Goal: Information Seeking & Learning: Learn about a topic

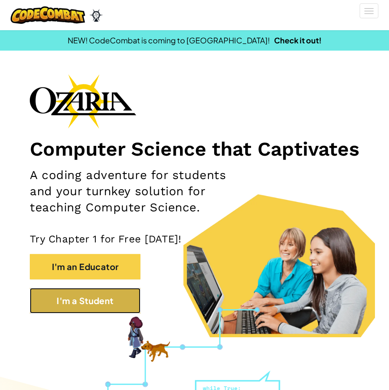
click at [108, 313] on button "I'm a Student" at bounding box center [85, 301] width 111 height 26
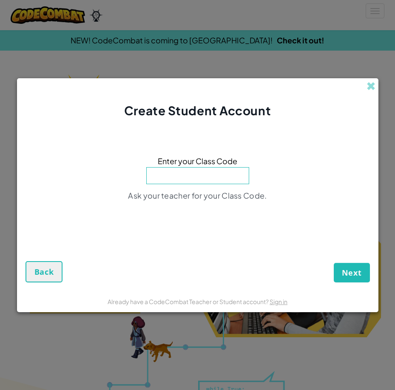
click at [235, 173] on input at bounding box center [197, 175] width 103 height 17
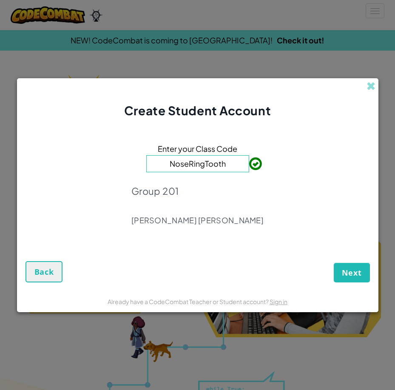
type input "NoseRingTooth"
click at [364, 276] on button "Next" at bounding box center [352, 273] width 36 height 20
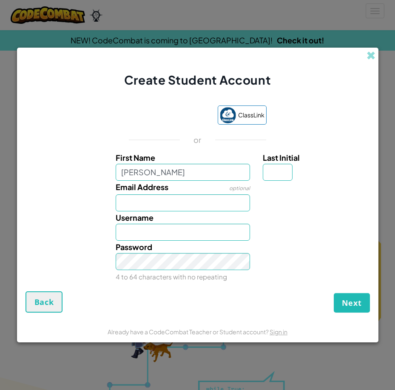
type input "[PERSON_NAME]"
click at [279, 175] on input "Last Initial" at bounding box center [278, 172] width 30 height 17
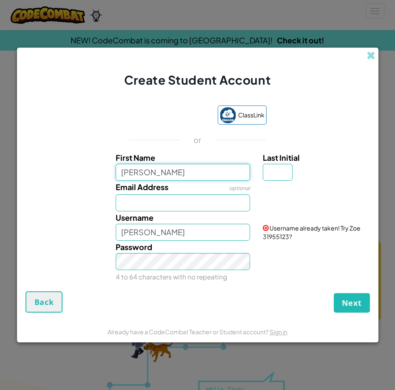
click at [184, 164] on input "[PERSON_NAME]" at bounding box center [183, 172] width 134 height 17
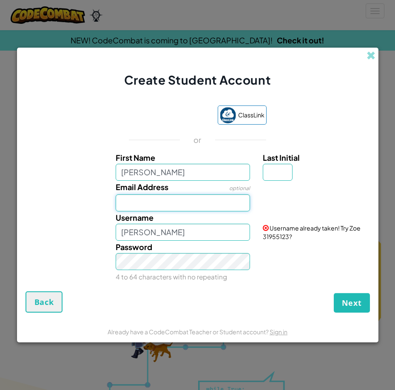
click at [205, 209] on input "Email Address" at bounding box center [183, 202] width 134 height 17
type input "AL07149267@tecmilenio.mx"
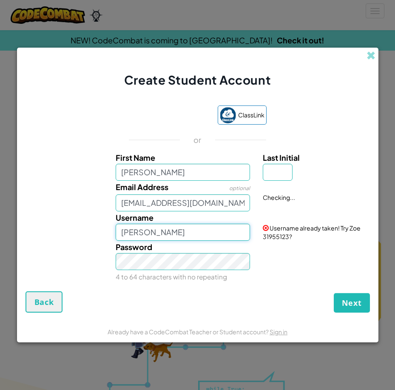
click at [181, 230] on input "[PERSON_NAME]" at bounding box center [183, 232] width 134 height 17
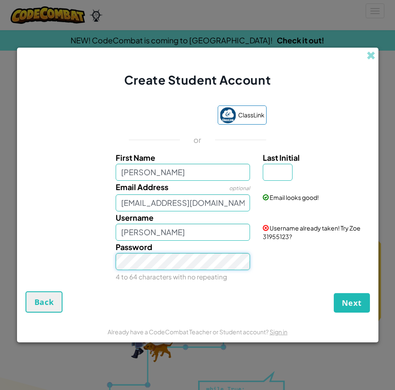
click at [334, 293] on button "Next" at bounding box center [352, 303] width 36 height 20
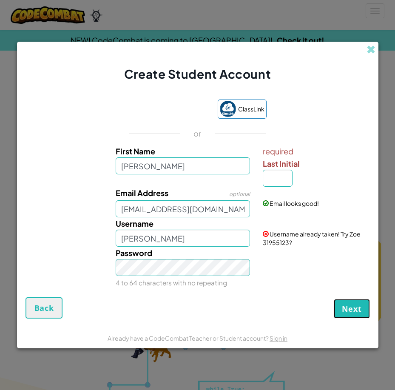
click at [352, 316] on button "Next" at bounding box center [352, 309] width 36 height 20
click at [281, 176] on input "Last Initial" at bounding box center [278, 178] width 30 height 17
type input "S"
click at [361, 309] on span "Next" at bounding box center [352, 309] width 20 height 10
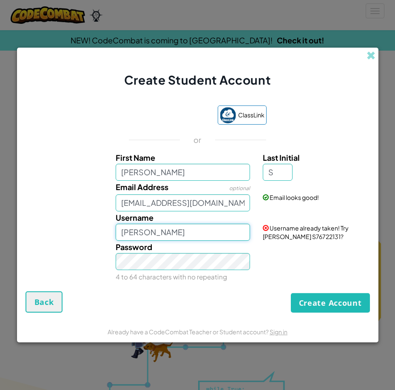
click at [197, 236] on input "[PERSON_NAME]" at bounding box center [183, 232] width 134 height 17
type input "Zoe Sanchez"
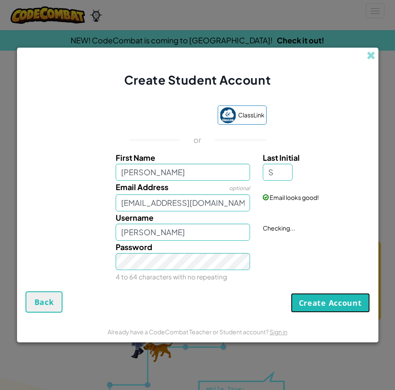
click at [295, 307] on button "Create Account" at bounding box center [330, 303] width 79 height 20
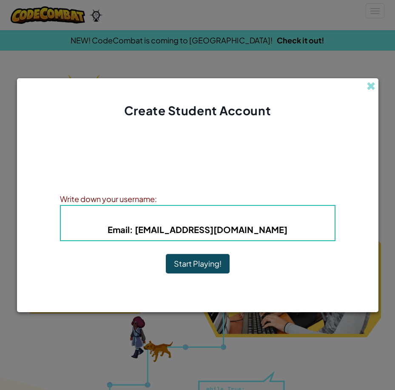
click at [204, 265] on button "Start Playing!" at bounding box center [198, 264] width 64 height 20
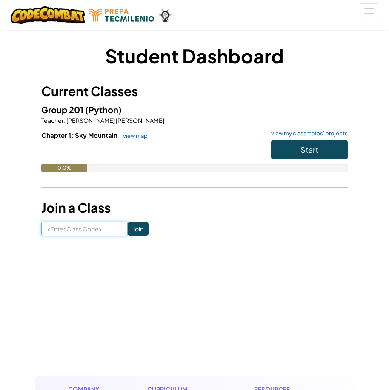
click at [87, 231] on input at bounding box center [84, 229] width 86 height 14
click at [314, 151] on span "Start" at bounding box center [309, 150] width 18 height 10
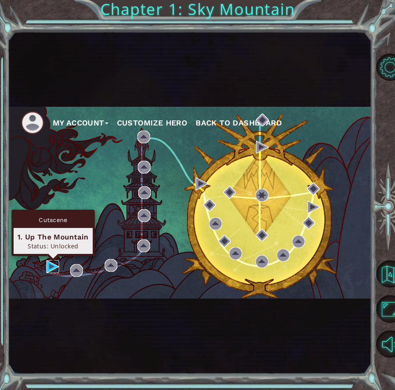
click at [50, 264] on img at bounding box center [52, 266] width 13 height 13
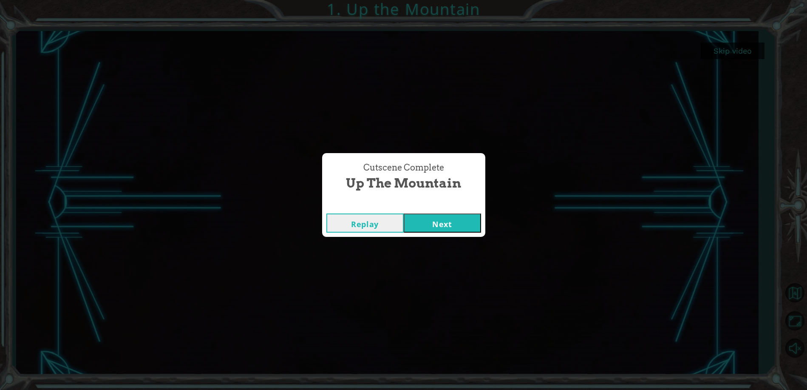
click at [395, 219] on button "Next" at bounding box center [442, 222] width 77 height 19
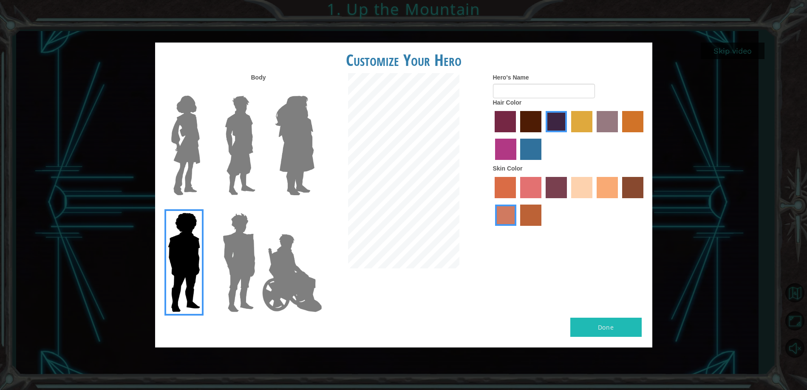
click at [395, 190] on label "sorbus skin color" at bounding box center [505, 187] width 21 height 21
click at [395, 201] on input "sorbus skin color" at bounding box center [492, 201] width 0 height 0
click at [395, 211] on label "smoke tree skin color" at bounding box center [530, 215] width 21 height 21
click at [395, 229] on input "smoke tree skin color" at bounding box center [518, 229] width 0 height 0
click at [395, 194] on label "sandy beach skin color" at bounding box center [581, 187] width 21 height 21
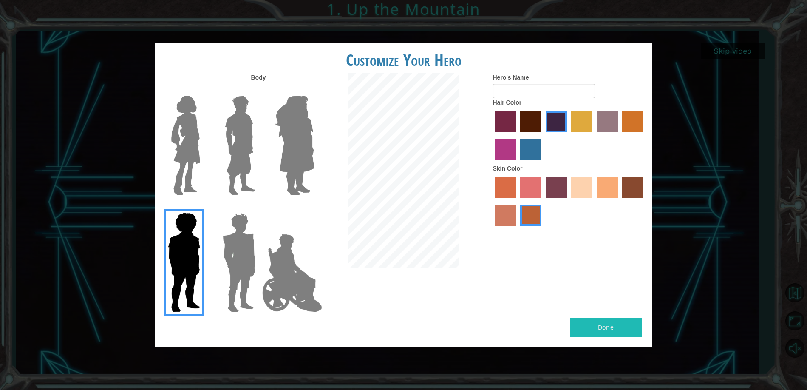
click at [395, 201] on input "sandy beach skin color" at bounding box center [568, 201] width 0 height 0
click at [395, 163] on div at bounding box center [569, 136] width 153 height 55
click at [395, 152] on label "medium red violet hair color" at bounding box center [505, 149] width 21 height 21
click at [395, 135] on input "medium red violet hair color" at bounding box center [645, 135] width 0 height 0
click at [189, 161] on img at bounding box center [186, 145] width 36 height 106
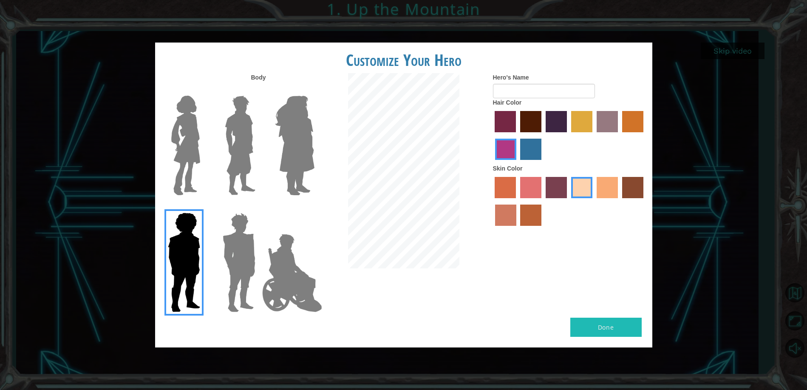
click at [204, 90] on input "Hero Connie" at bounding box center [204, 90] width 0 height 0
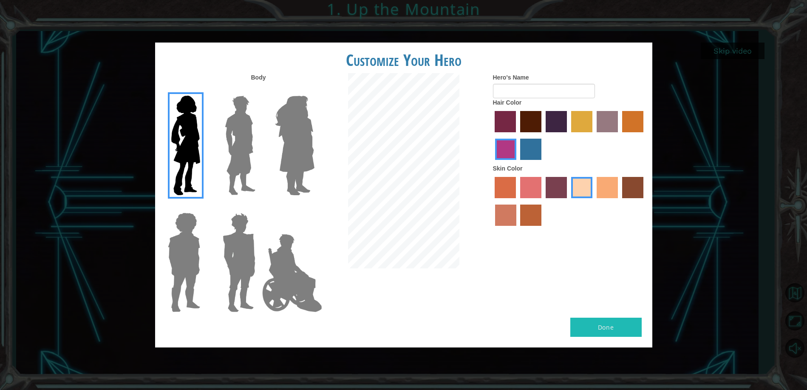
click at [305, 158] on img at bounding box center [295, 145] width 46 height 106
click at [314, 90] on input "Hero Amethyst" at bounding box center [314, 90] width 0 height 0
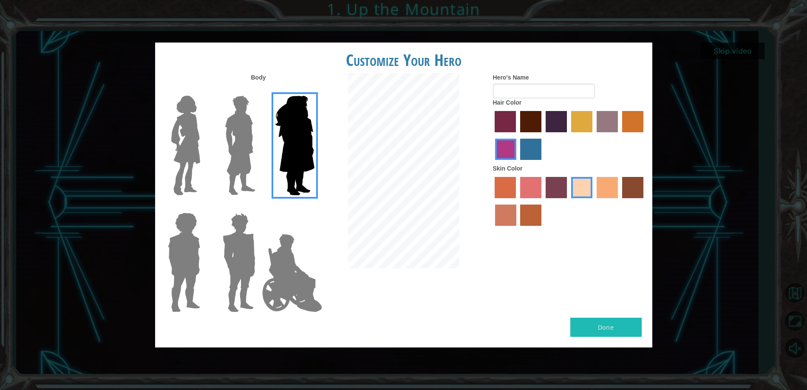
click at [184, 158] on img at bounding box center [186, 145] width 36 height 106
click at [204, 90] on input "Hero Connie" at bounding box center [204, 90] width 0 height 0
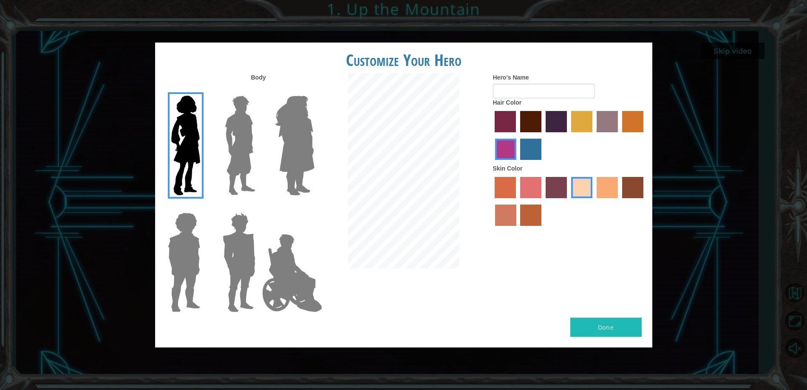
click at [395, 126] on label "maroon hair color" at bounding box center [530, 121] width 21 height 21
click at [395, 135] on input "maroon hair color" at bounding box center [517, 135] width 0 height 0
click at [395, 92] on input "Hero's Name" at bounding box center [544, 91] width 102 height 14
type input "[PERSON_NAME]"
drag, startPoint x: 526, startPoint y: 151, endPoint x: 533, endPoint y: 153, distance: 6.6
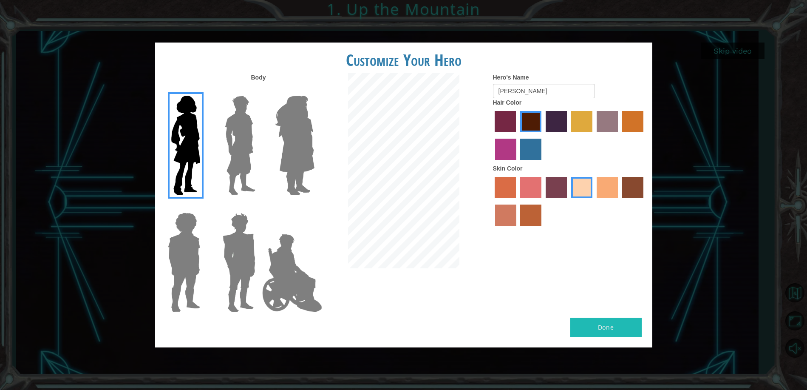
click at [395, 150] on label "lachmara hair color" at bounding box center [530, 149] width 21 height 21
click at [395, 163] on input "lachmara hair color" at bounding box center [518, 163] width 0 height 0
click at [395, 119] on label "maroon hair color" at bounding box center [530, 121] width 21 height 21
click at [395, 135] on input "maroon hair color" at bounding box center [517, 135] width 0 height 0
click at [395, 336] on button "Done" at bounding box center [606, 327] width 71 height 19
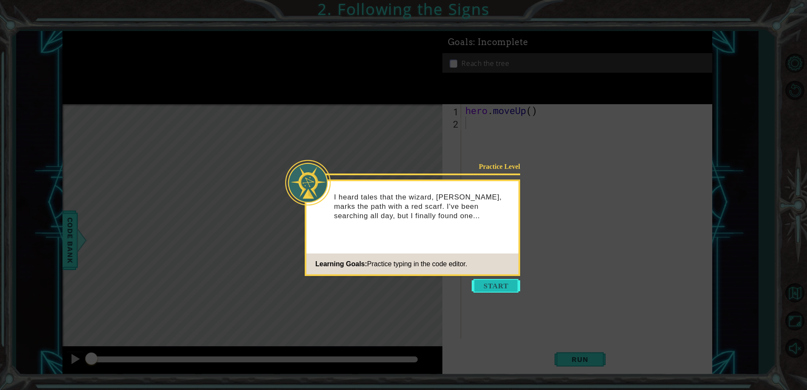
click at [395, 286] on button "Start" at bounding box center [496, 286] width 48 height 14
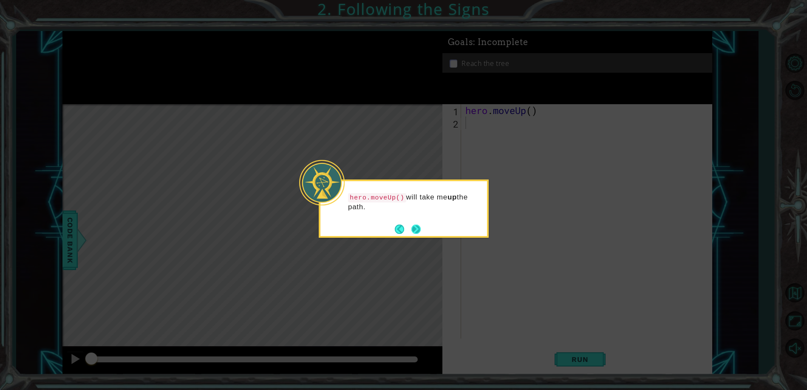
click at [395, 229] on button "Next" at bounding box center [416, 229] width 12 height 12
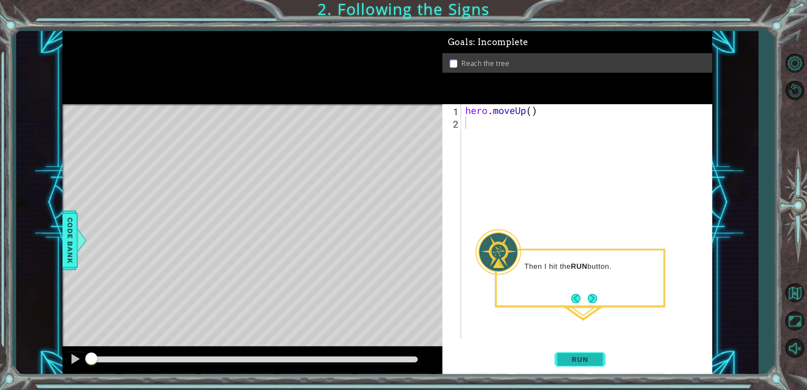
click at [395, 361] on span "Run" at bounding box center [580, 359] width 34 height 9
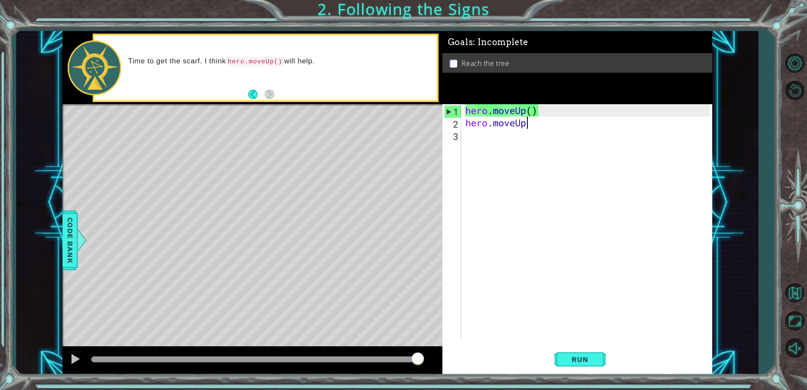
scroll to position [0, 3]
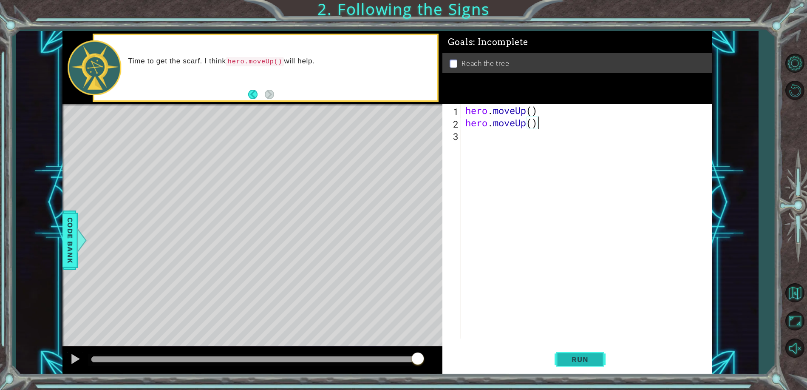
type textarea "hero.moveUp()"
click at [395, 364] on button "Run" at bounding box center [580, 359] width 51 height 27
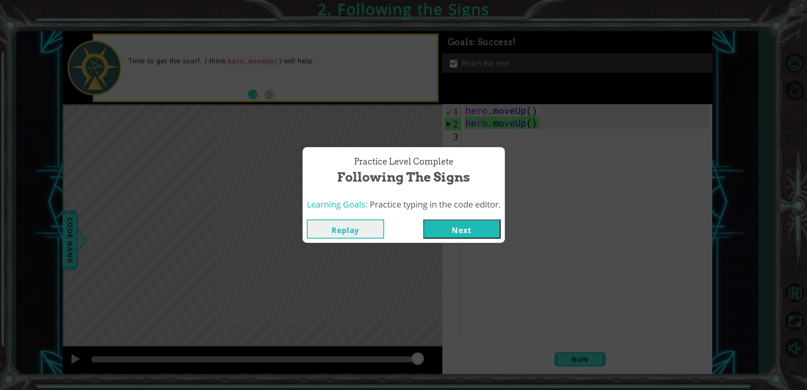
click at [395, 236] on button "Next" at bounding box center [461, 228] width 77 height 19
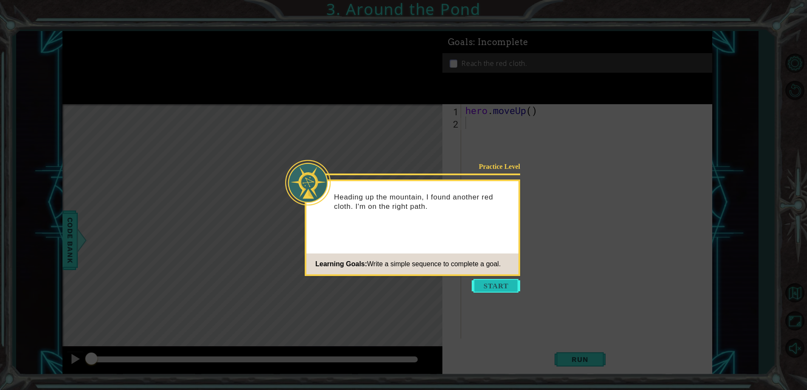
click at [395, 284] on button "Start" at bounding box center [496, 286] width 48 height 14
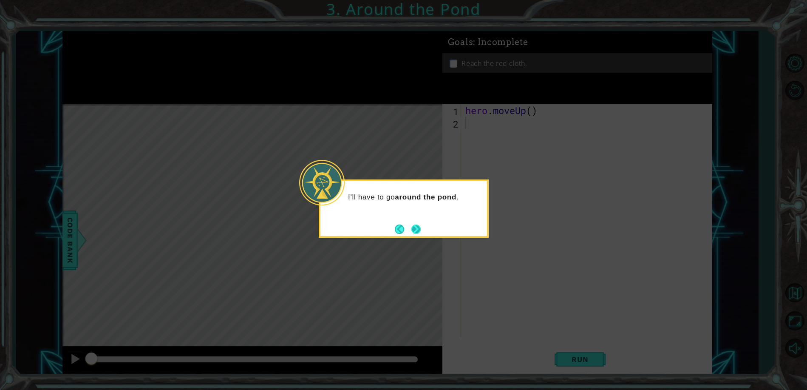
click at [395, 230] on button "Next" at bounding box center [416, 229] width 11 height 11
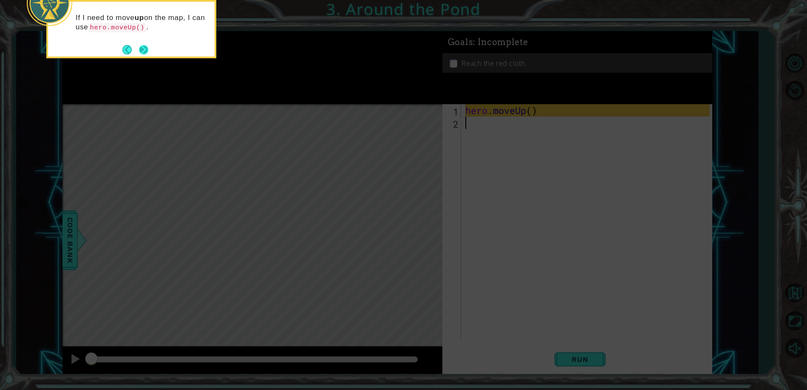
click at [142, 51] on button "Next" at bounding box center [144, 49] width 12 height 12
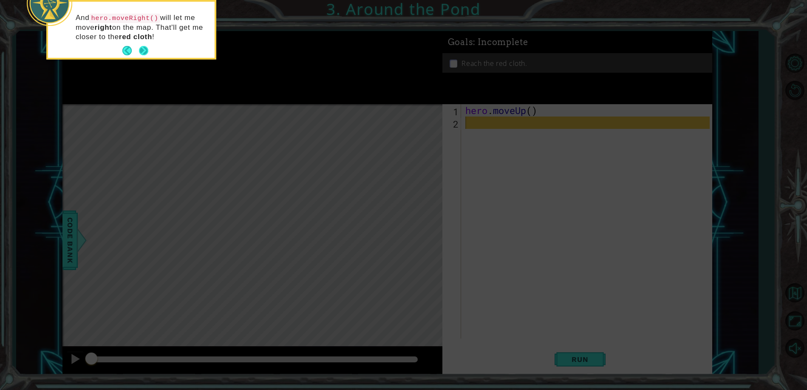
click at [146, 52] on button "Next" at bounding box center [143, 51] width 14 height 14
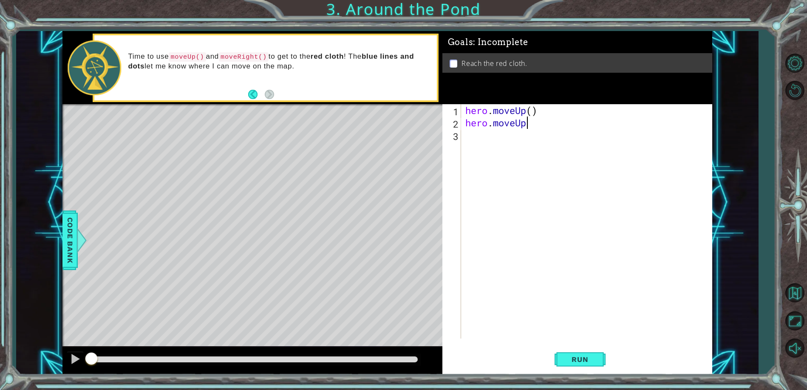
scroll to position [0, 3]
type textarea "hero.moveUp()"
drag, startPoint x: 486, startPoint y: 123, endPoint x: 485, endPoint y: 131, distance: 7.8
click at [395, 129] on div "hero . moveUp ( ) hero . moveUp ( )" at bounding box center [589, 233] width 250 height 259
click at [395, 136] on div "hero . moveUp ( ) hero . moveUp ( )" at bounding box center [589, 233] width 250 height 259
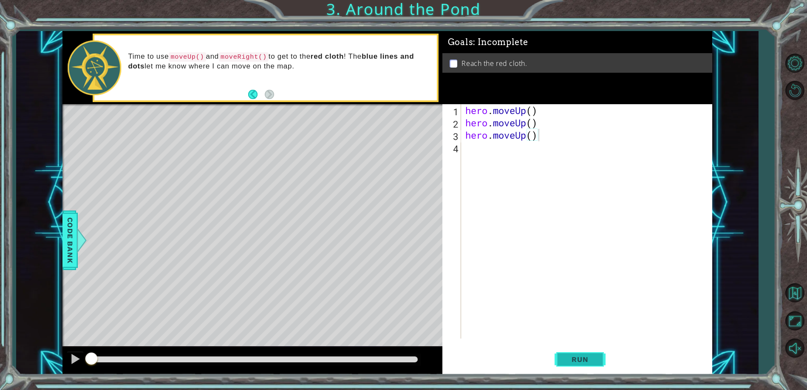
click at [395, 356] on span "Run" at bounding box center [580, 359] width 34 height 9
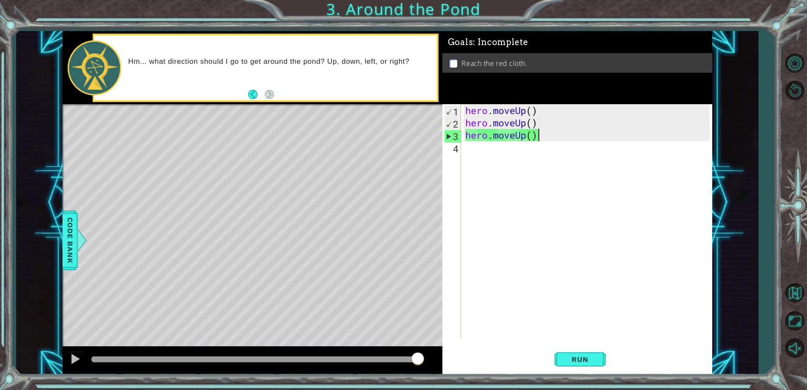
click at [395, 138] on div "hero . moveUp ( ) hero . moveUp ( ) hero . moveUp ( )" at bounding box center [589, 233] width 250 height 259
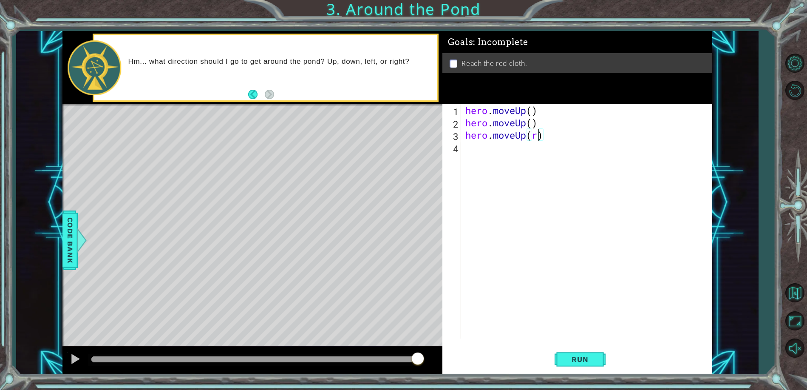
scroll to position [0, 3]
type textarea "hero.moveUp()"
click at [395, 144] on div "hero . moveUp ( ) hero . moveUp ( ) hero . moveUp ( )" at bounding box center [589, 233] width 250 height 259
type textarea "hero.moveRight()"
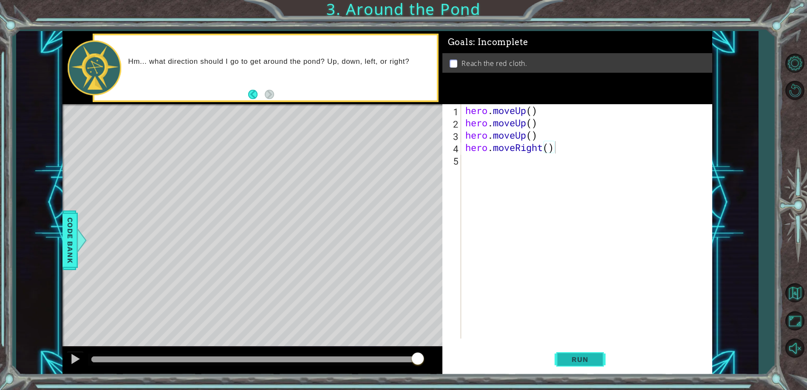
click at [395, 350] on button "Run" at bounding box center [580, 359] width 51 height 27
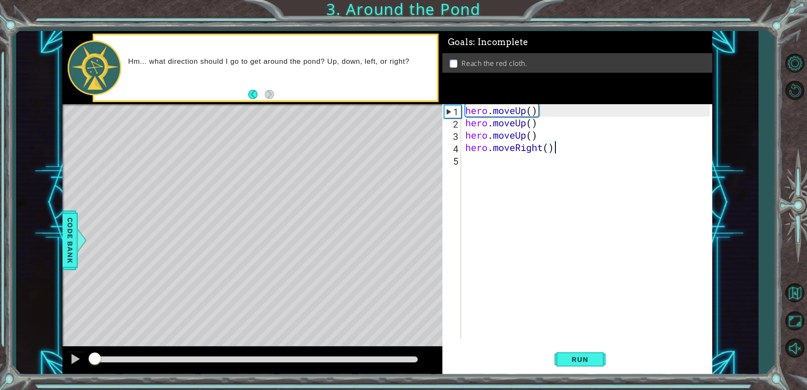
drag, startPoint x: 416, startPoint y: 357, endPoint x: 34, endPoint y: 340, distance: 382.6
click at [22, 338] on div "1 ההההההההההההההההההההההההההההההההההההההההההההההההההההההההההההההההההההההההההההה…" at bounding box center [387, 202] width 743 height 343
click at [74, 355] on div at bounding box center [75, 358] width 11 height 11
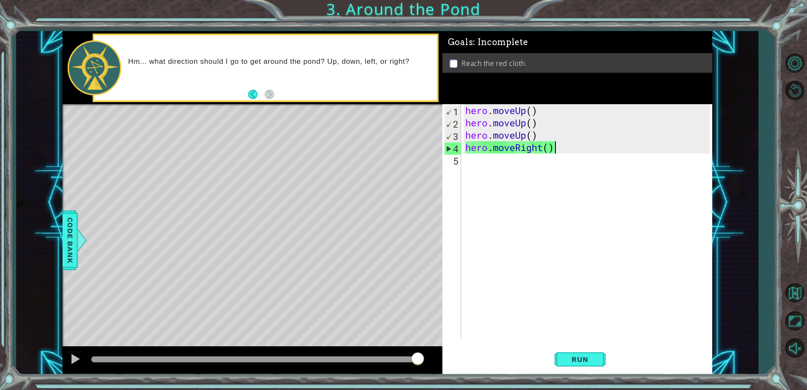
click at [395, 166] on div "hero . moveUp ( ) hero . moveUp ( ) hero . moveUp ( ) hero . moveRight ( )" at bounding box center [589, 233] width 250 height 259
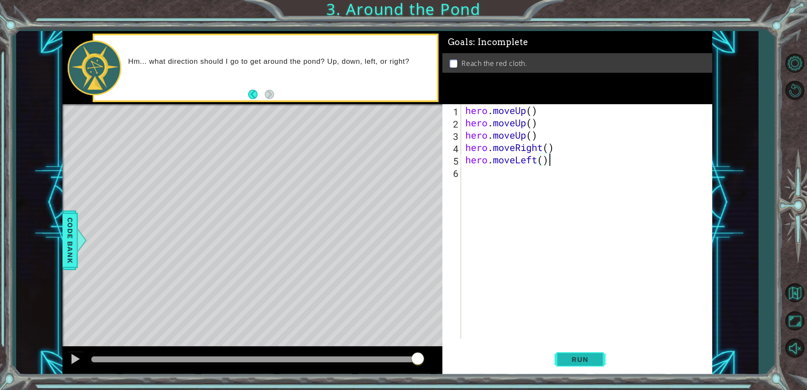
click at [395, 352] on button "Run" at bounding box center [580, 359] width 51 height 27
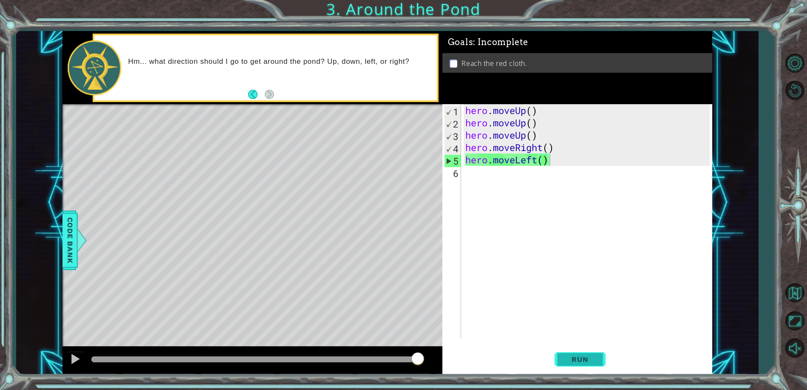
click at [395, 355] on button "Run" at bounding box center [580, 359] width 51 height 27
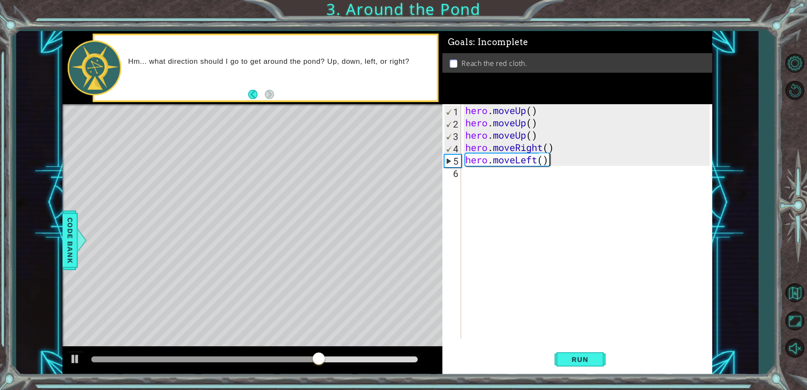
click at [395, 161] on div "hero . moveUp ( ) hero . moveUp ( ) hero . moveUp ( ) hero . moveRight ( ) hero…" at bounding box center [589, 233] width 250 height 259
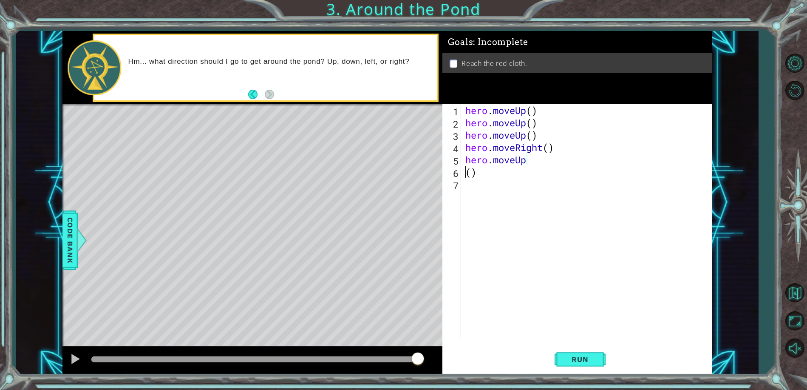
scroll to position [0, 0]
type textarea "hero.moveUp()"
click at [395, 357] on span "Run" at bounding box center [580, 359] width 34 height 9
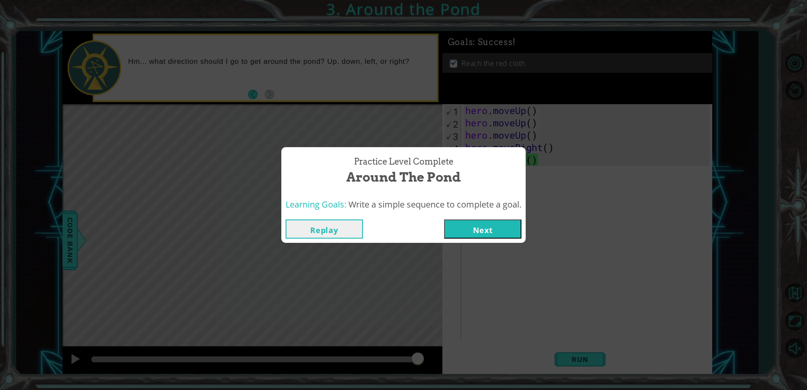
click at [395, 224] on button "Next" at bounding box center [482, 228] width 77 height 19
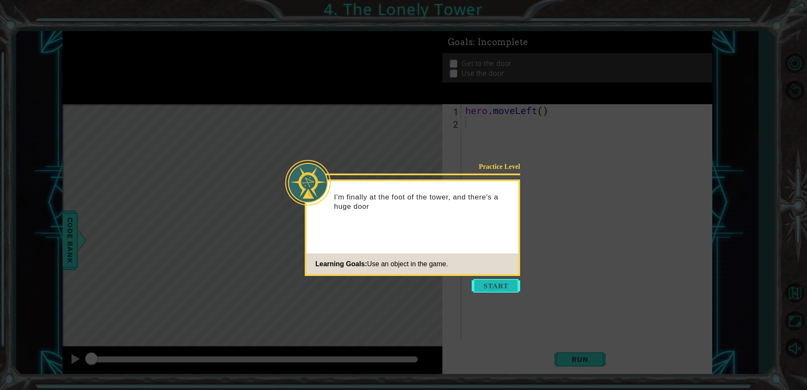
click at [395, 285] on button "Start" at bounding box center [496, 286] width 48 height 14
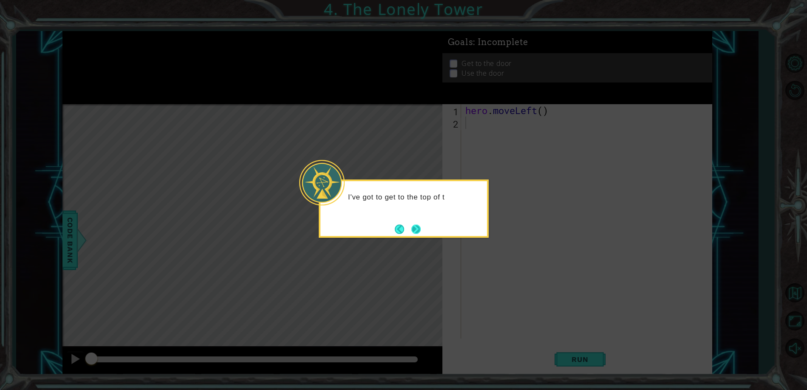
click at [395, 230] on button "Next" at bounding box center [416, 228] width 13 height 13
click at [395, 228] on button "Next" at bounding box center [416, 229] width 10 height 10
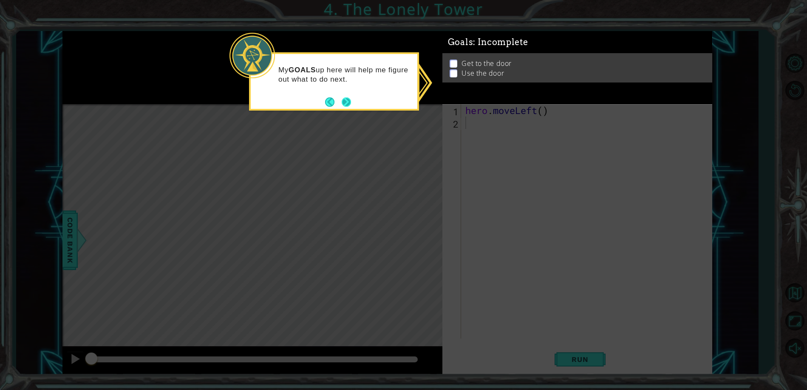
click at [349, 101] on button "Next" at bounding box center [346, 101] width 11 height 11
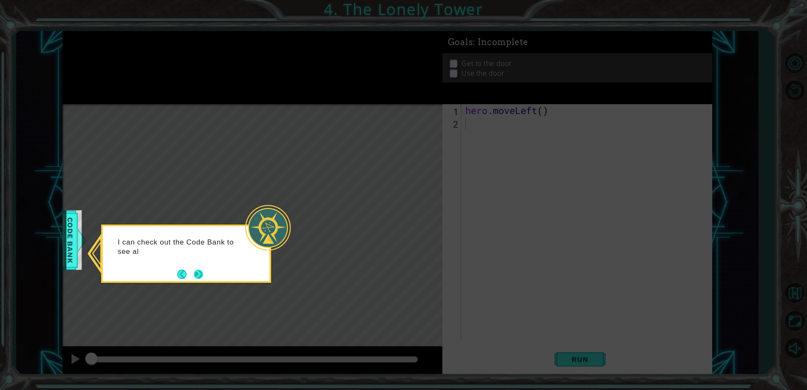
click at [204, 271] on button "Next" at bounding box center [198, 274] width 10 height 10
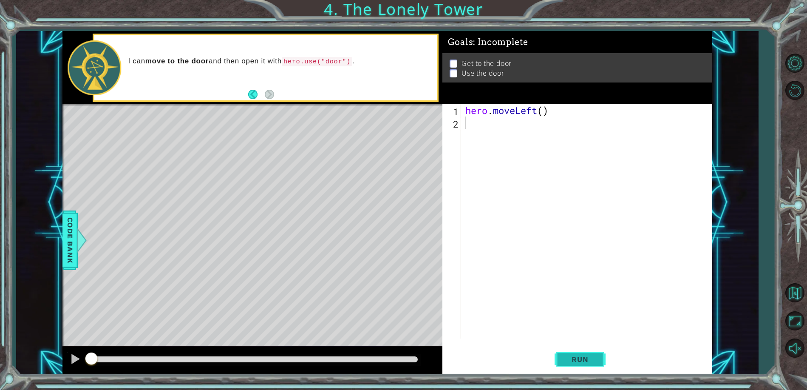
click at [395, 360] on span "Run" at bounding box center [580, 359] width 34 height 9
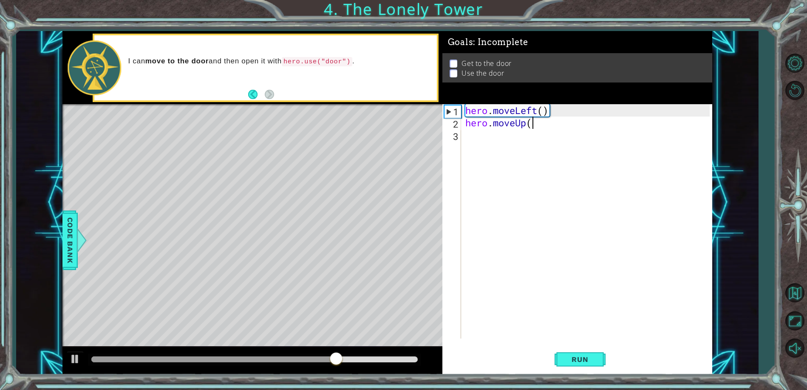
scroll to position [0, 3]
click at [395, 358] on span "Run" at bounding box center [580, 359] width 34 height 9
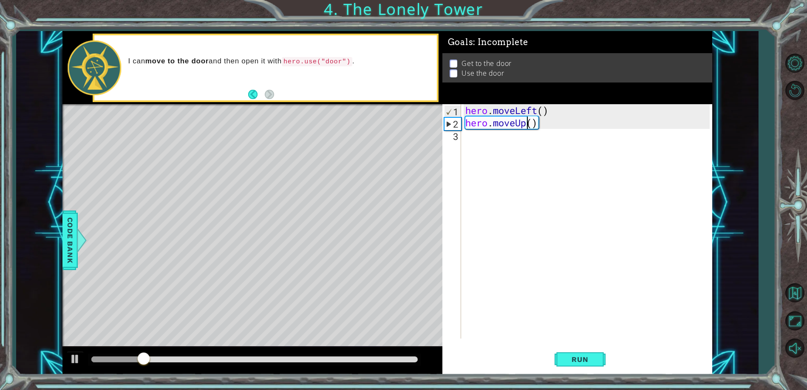
click at [395, 123] on div "hero . moveLeft ( ) hero . moveUp ( )" at bounding box center [589, 233] width 250 height 259
type textarea "hero.moveLeft()"
click at [395, 358] on span "Run" at bounding box center [580, 359] width 34 height 9
click at [395, 145] on div "hero . moveLeft ( ) hero . moveLeft ( )" at bounding box center [589, 233] width 250 height 259
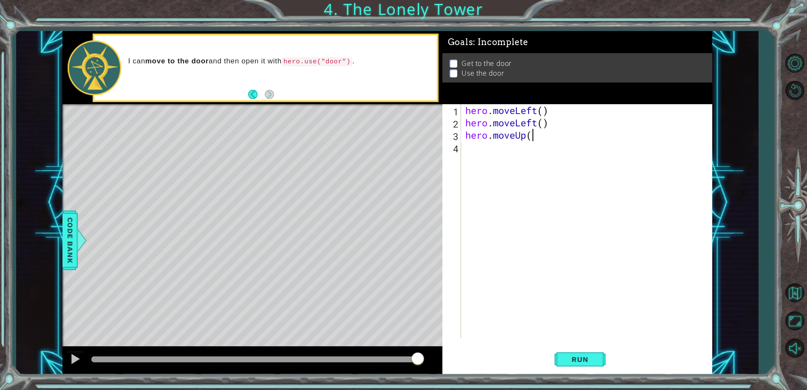
scroll to position [0, 3]
type textarea "hero.moveUp()"
click at [395, 360] on button "Run" at bounding box center [580, 359] width 51 height 27
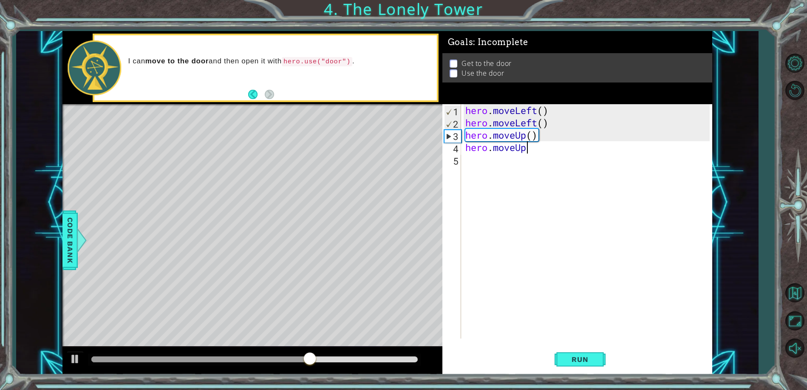
scroll to position [0, 3]
type textarea "hero.moveUp()"
click at [395, 355] on span "Run" at bounding box center [580, 359] width 34 height 9
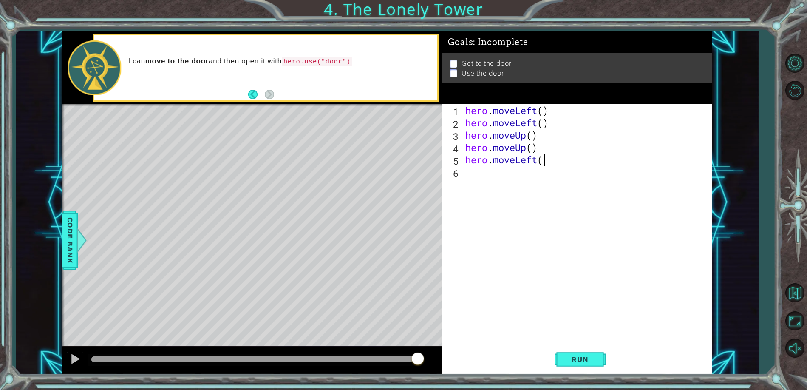
scroll to position [0, 3]
click at [395, 359] on span "Run" at bounding box center [580, 359] width 34 height 9
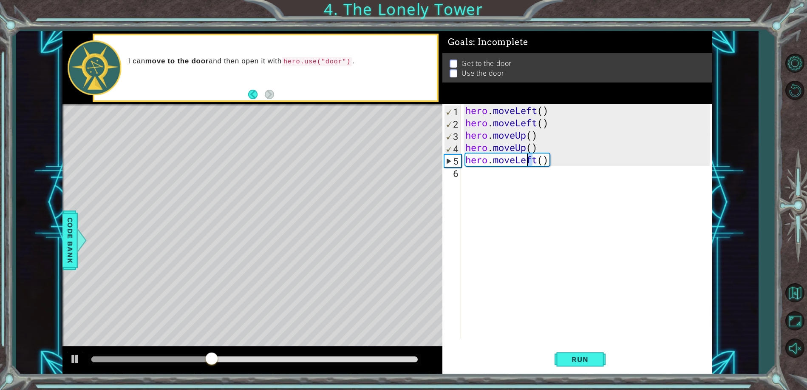
click at [395, 162] on div "hero . moveLeft ( ) hero . moveLeft ( ) hero . moveUp ( ) hero . moveUp ( ) her…" at bounding box center [589, 233] width 250 height 259
click at [395, 161] on div "hero . moveLeft ( ) hero . moveLeft ( ) hero . moveUp ( ) hero . moveUp ( ) her…" at bounding box center [589, 233] width 250 height 259
type textarea "hero.moveRight()"
click at [395, 364] on button "Run" at bounding box center [580, 359] width 51 height 27
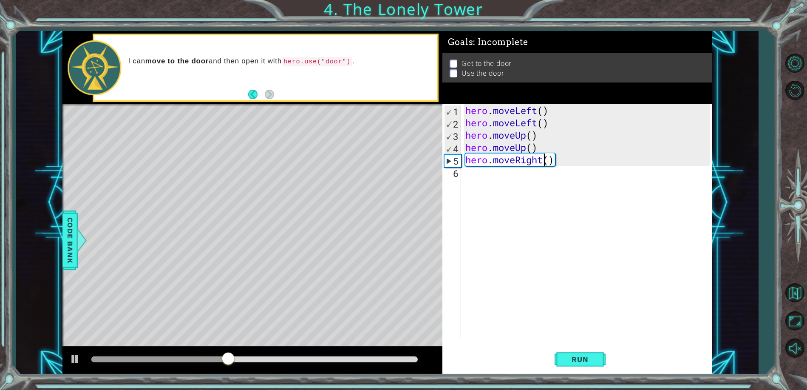
click at [395, 178] on div "hero . moveLeft ( ) hero . moveLeft ( ) hero . moveUp ( ) hero . moveUp ( ) her…" at bounding box center [589, 233] width 250 height 259
click at [395, 169] on div "hero . moveLeft ( ) hero . moveLeft ( ) hero . moveUp ( ) hero . moveUp ( ) her…" at bounding box center [589, 233] width 250 height 259
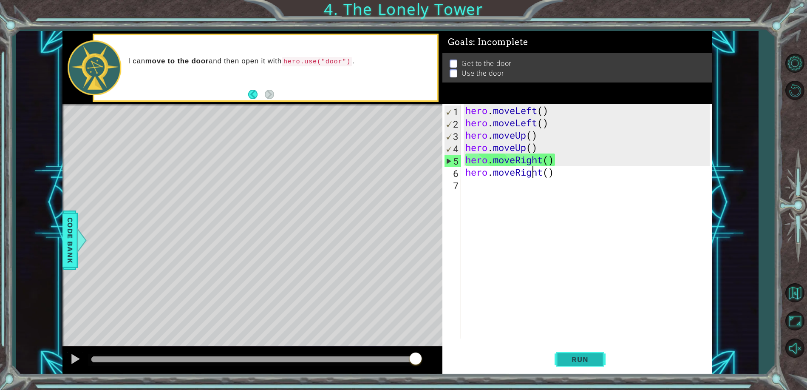
type textarea "hero.moveRight()"
click at [395, 354] on button "Run" at bounding box center [580, 359] width 51 height 27
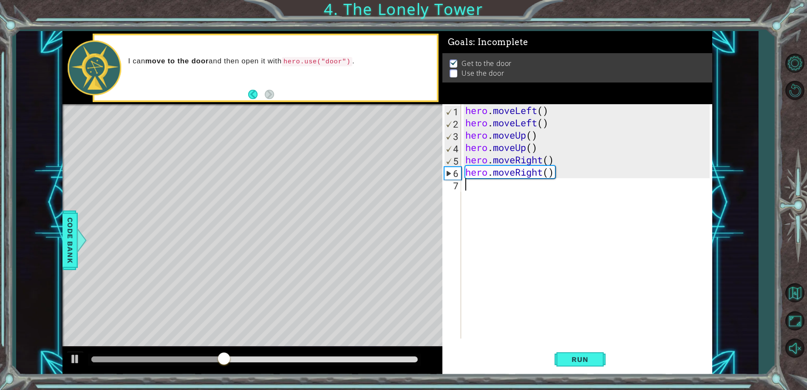
click at [395, 184] on div "hero . moveLeft ( ) hero . moveLeft ( ) hero . moveUp ( ) hero . moveUp ( ) her…" at bounding box center [589, 233] width 250 height 259
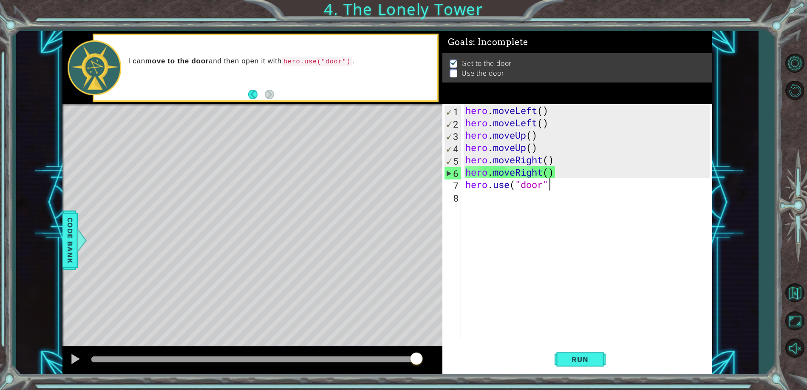
scroll to position [0, 3]
type textarea "hero.use("door")"
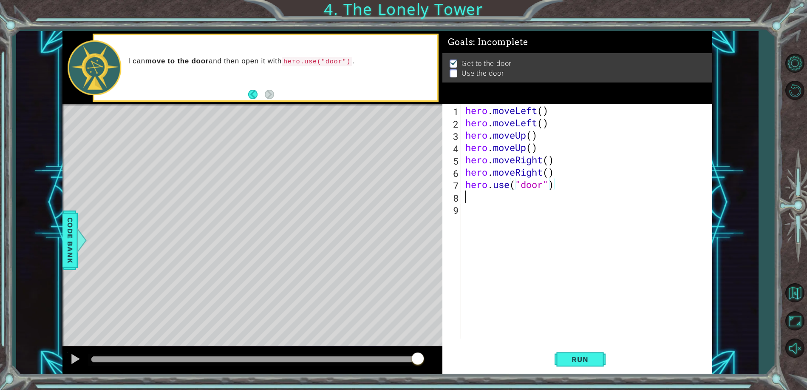
scroll to position [0, 0]
click at [395, 358] on span "Run" at bounding box center [580, 359] width 34 height 9
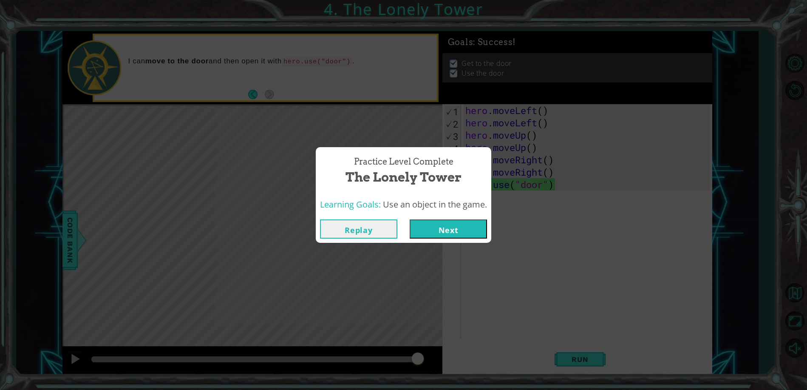
click at [395, 233] on button "Next" at bounding box center [448, 228] width 77 height 19
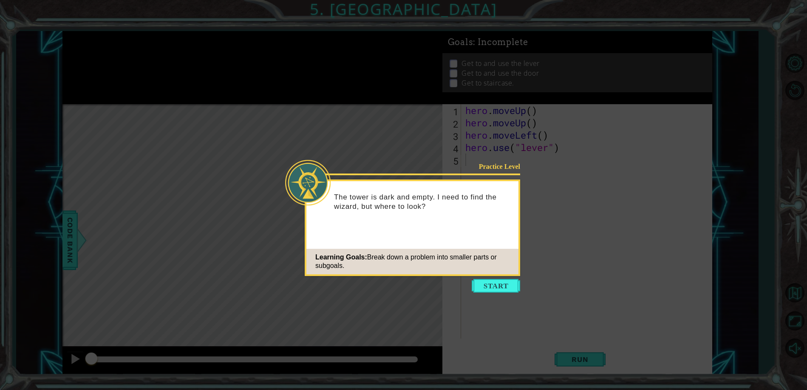
click at [395, 293] on icon at bounding box center [403, 195] width 807 height 390
click at [395, 292] on button "Start" at bounding box center [496, 286] width 48 height 14
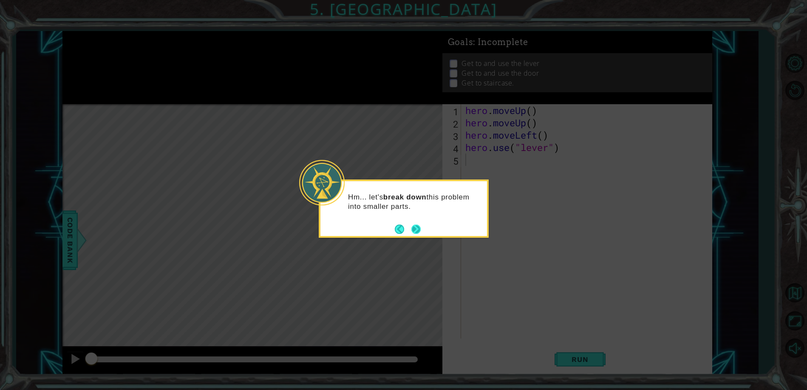
click at [395, 225] on button "Next" at bounding box center [417, 229] width 10 height 10
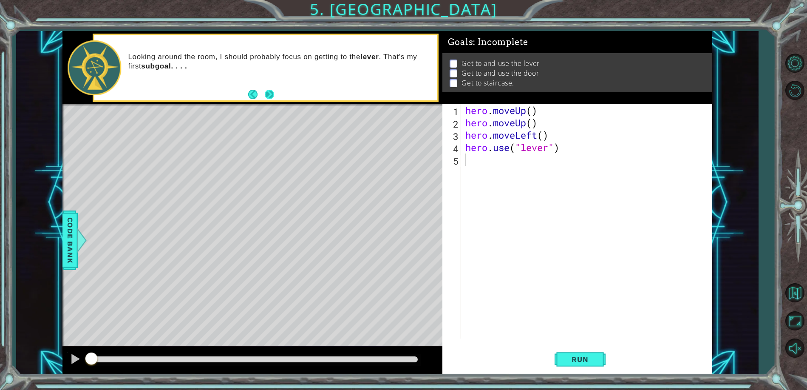
drag, startPoint x: 272, startPoint y: 97, endPoint x: 269, endPoint y: 102, distance: 5.5
click at [272, 97] on button "Next" at bounding box center [269, 94] width 10 height 10
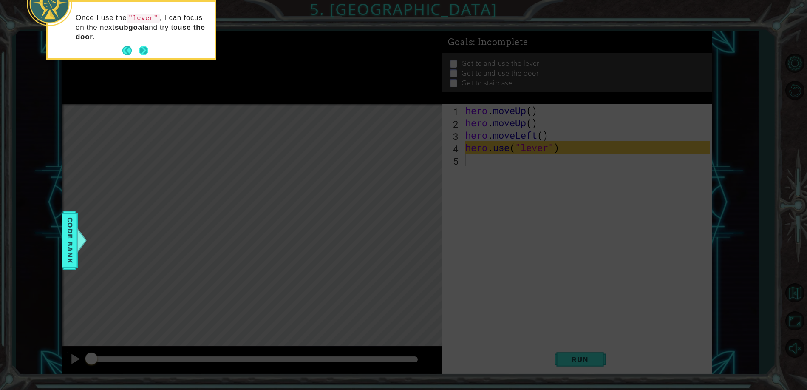
click at [144, 56] on button "Next" at bounding box center [144, 51] width 10 height 10
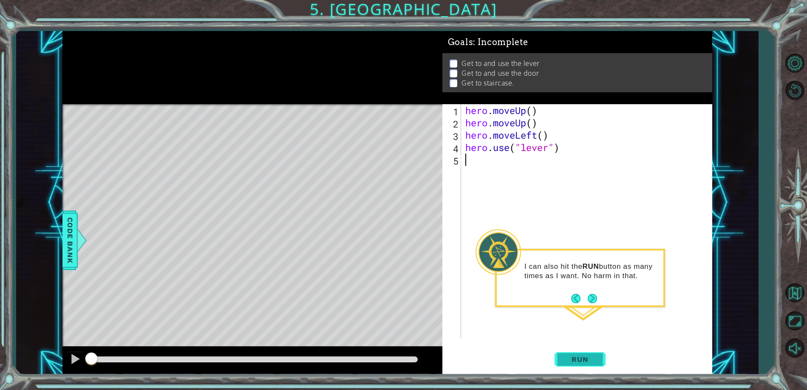
click at [395, 361] on button "Run" at bounding box center [580, 359] width 51 height 27
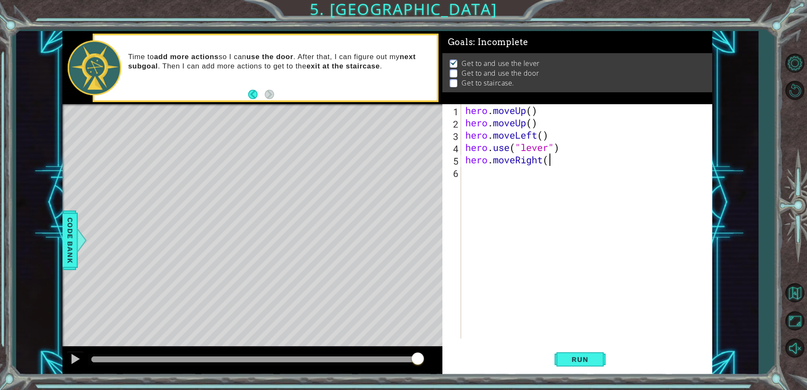
scroll to position [0, 3]
type textarea "hero.moveRight()"
drag, startPoint x: 466, startPoint y: 159, endPoint x: 553, endPoint y: 162, distance: 87.2
click at [395, 162] on div "hero . moveUp ( ) hero . moveUp ( ) hero . moveLeft ( ) hero . use ( "lever" ) …" at bounding box center [589, 233] width 250 height 259
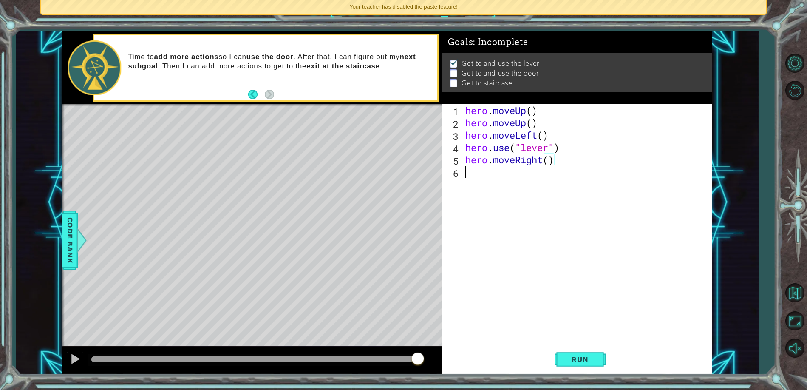
click at [395, 173] on div "hero . moveUp ( ) hero . moveUp ( ) hero . moveLeft ( ) hero . use ( "lever" ) …" at bounding box center [589, 233] width 250 height 259
type textarea "hero.moveRight()"
click at [395, 202] on div "hero . moveUp ( ) hero . moveUp ( ) hero . moveLeft ( ) hero . use ( "lever" ) …" at bounding box center [589, 233] width 250 height 259
click at [395, 199] on div "hero . moveUp ( ) hero . moveUp ( ) hero . moveLeft ( ) hero . use ( "lever" ) …" at bounding box center [589, 233] width 250 height 259
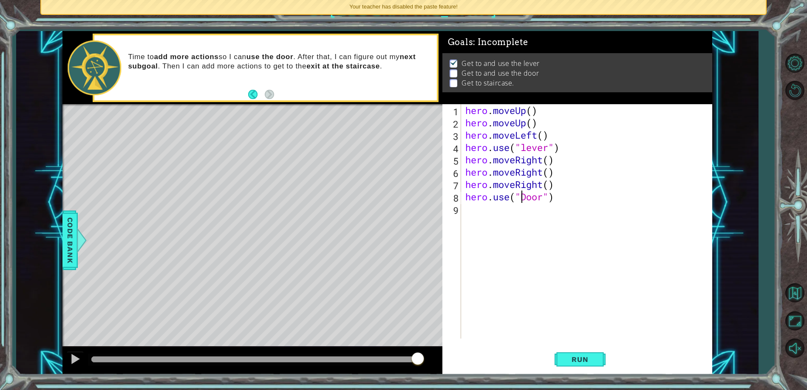
click at [395, 200] on div "hero . moveUp ( ) hero . moveUp ( ) hero . moveLeft ( ) hero . use ( "lever" ) …" at bounding box center [589, 233] width 250 height 259
type textarea "hero.use("door")"
click at [395, 219] on div "hero . moveUp ( ) hero . moveUp ( ) hero . moveLeft ( ) hero . use ( "lever" ) …" at bounding box center [589, 233] width 250 height 259
type textarea "hero.moveUp()"
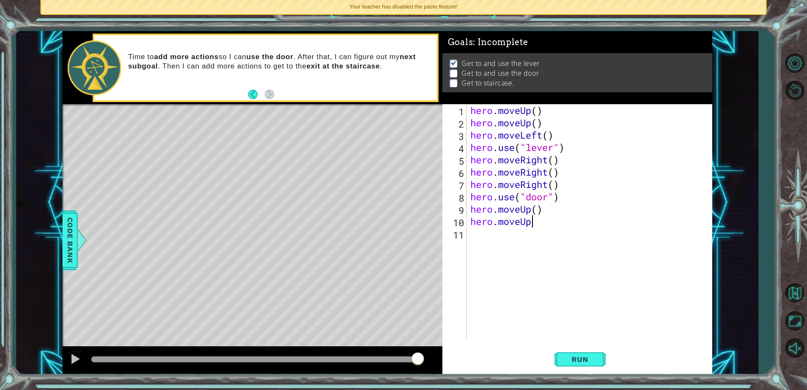
type textarea "hero.moveUp()"
click at [395, 242] on div "hero . moveUp ( ) hero . moveUp ( ) hero . moveLeft ( ) hero . use ( "lever" ) …" at bounding box center [591, 233] width 245 height 259
type textarea "hero.moveLeft()"
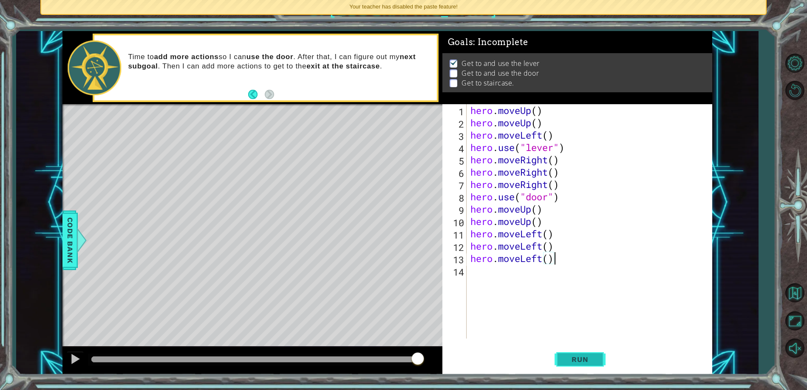
type textarea "hero.moveLeft()"
click at [395, 355] on span "Run" at bounding box center [580, 359] width 34 height 9
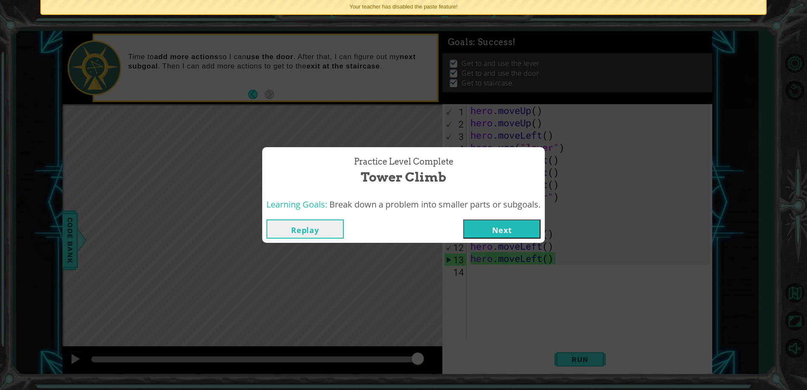
click at [395, 230] on button "Next" at bounding box center [501, 228] width 77 height 19
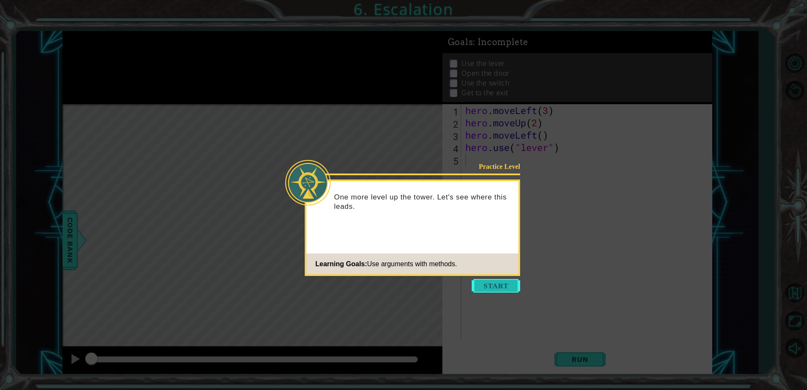
click at [395, 285] on button "Start" at bounding box center [496, 286] width 48 height 14
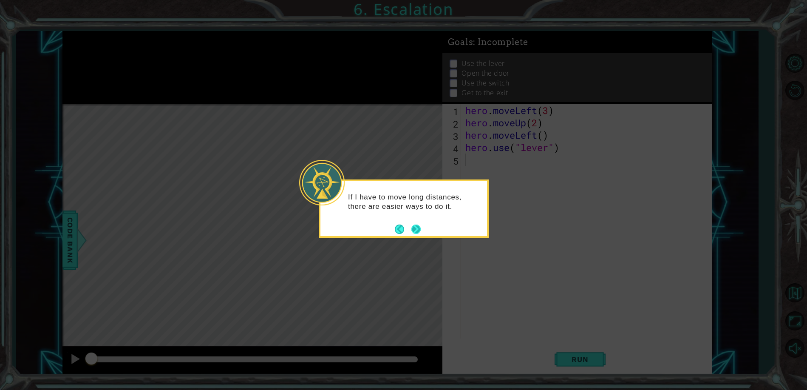
click at [395, 228] on button "Next" at bounding box center [416, 228] width 9 height 9
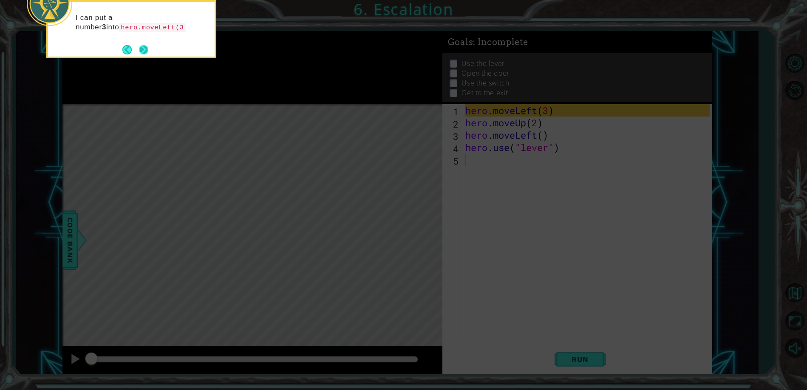
click at [145, 45] on button "Next" at bounding box center [143, 49] width 9 height 9
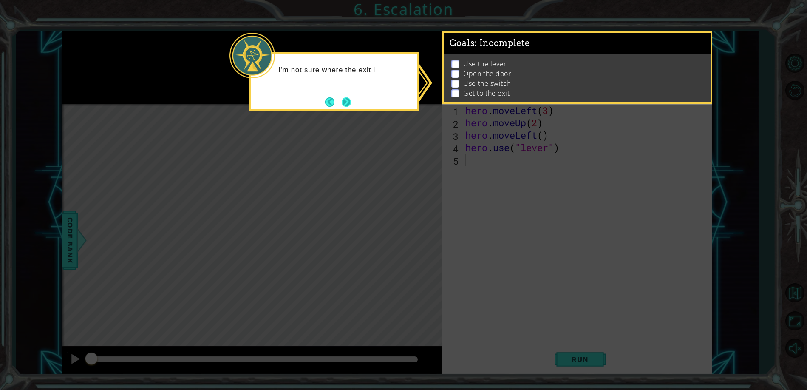
click at [343, 98] on button "Next" at bounding box center [346, 101] width 9 height 9
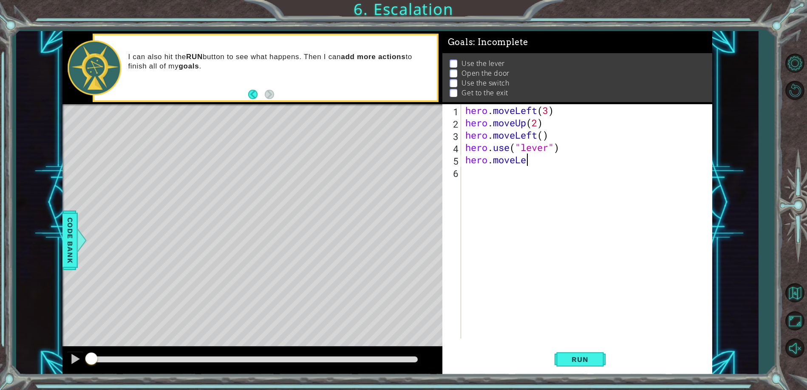
scroll to position [0, 3]
type textarea "hero.moveLeft()"
type textarea "hero.use("door")"
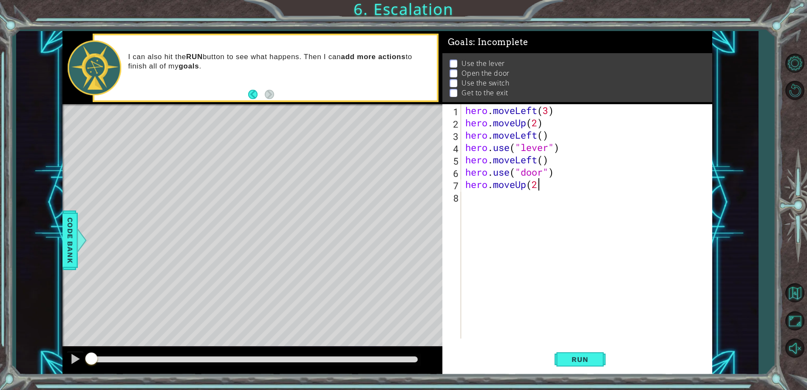
type textarea "hero.moveUp(2)"
type textarea "hero.moveRight(2)"
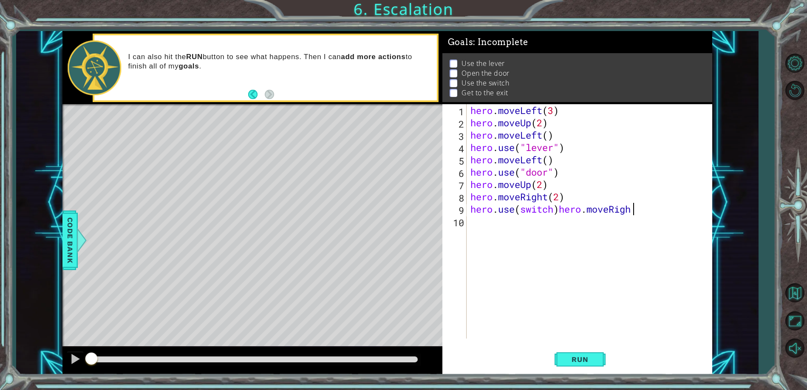
scroll to position [0, 7]
click at [395, 211] on div "hero . moveLeft ( 3 ) hero . moveUp ( 2 ) hero . moveLeft ( ) hero . use ( "lev…" at bounding box center [591, 233] width 245 height 259
click at [395, 219] on div "hero . moveLeft ( 3 ) hero . moveUp ( 2 ) hero . moveLeft ( ) hero . use ( "lev…" at bounding box center [591, 233] width 245 height 259
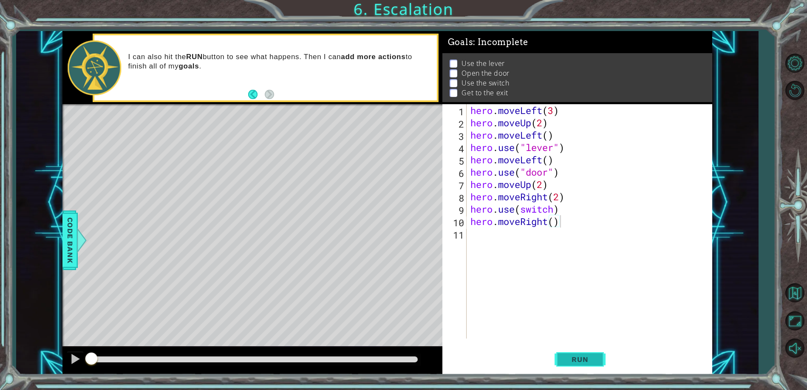
click at [395, 354] on button "Run" at bounding box center [580, 359] width 51 height 27
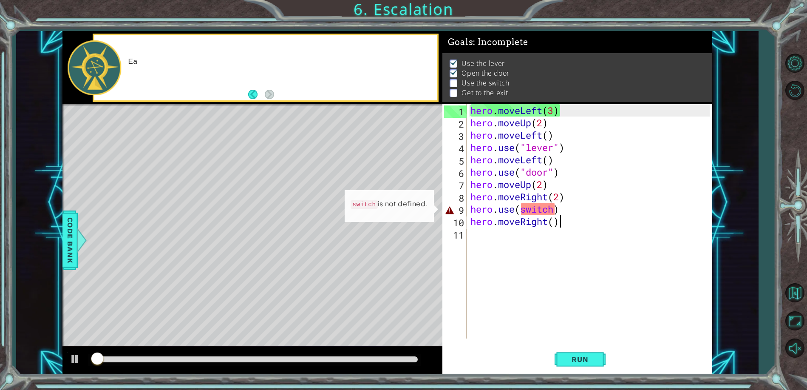
scroll to position [4, 0]
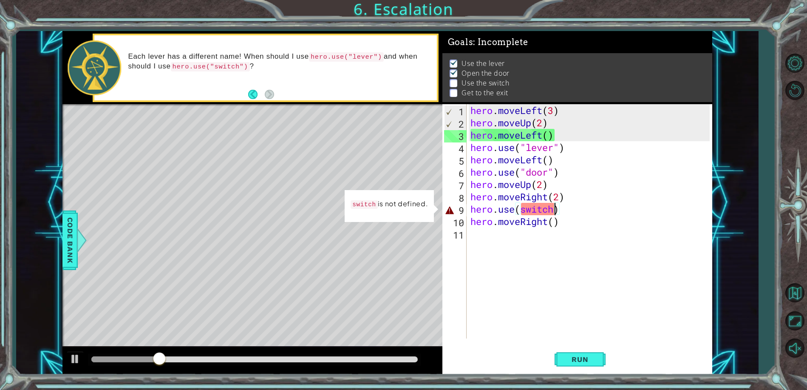
click at [395, 211] on div "hero . moveLeft ( 3 ) hero . moveUp ( 2 ) hero . moveLeft ( ) hero . use ( "lev…" at bounding box center [591, 233] width 245 height 259
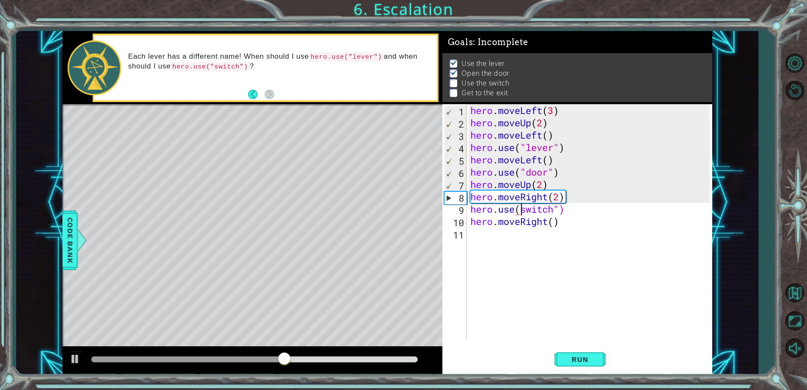
scroll to position [0, 3]
type textarea "hero.use("switch")"
click at [395, 361] on span "Run" at bounding box center [580, 359] width 34 height 9
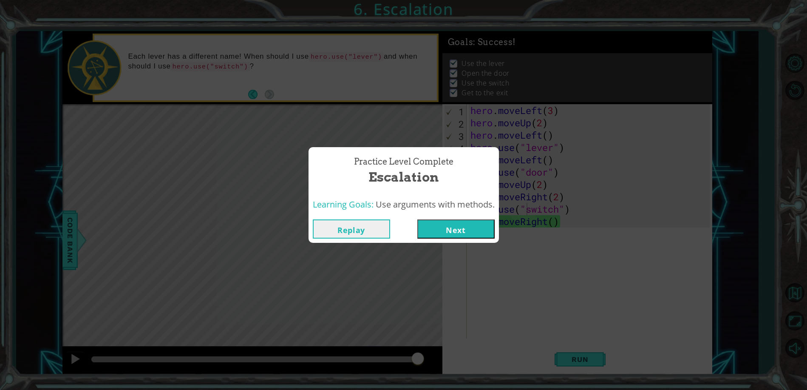
click at [395, 228] on button "Next" at bounding box center [456, 228] width 77 height 19
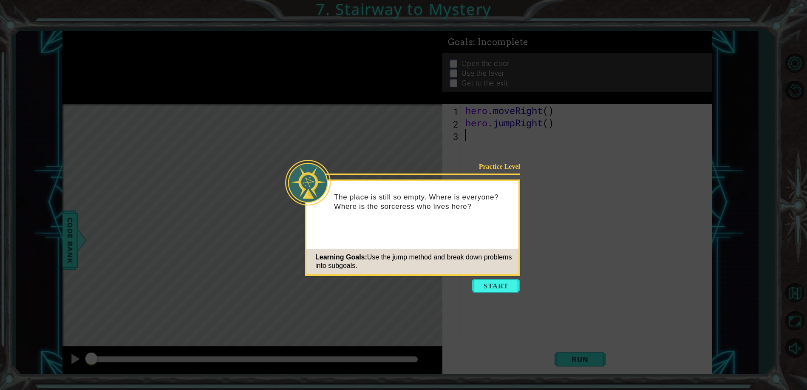
click at [395, 287] on button "Start" at bounding box center [496, 286] width 48 height 14
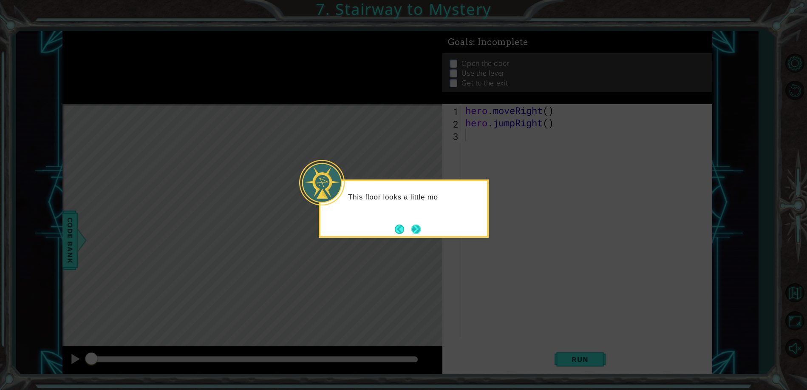
click at [395, 230] on button "Next" at bounding box center [417, 229] width 10 height 10
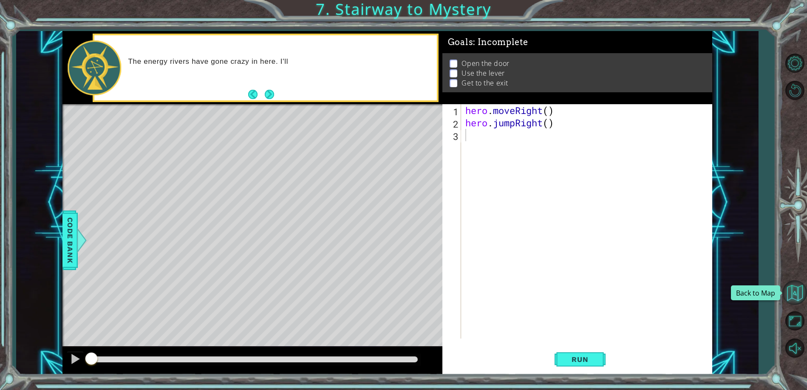
click at [395, 293] on button "Back to Map" at bounding box center [795, 292] width 25 height 25
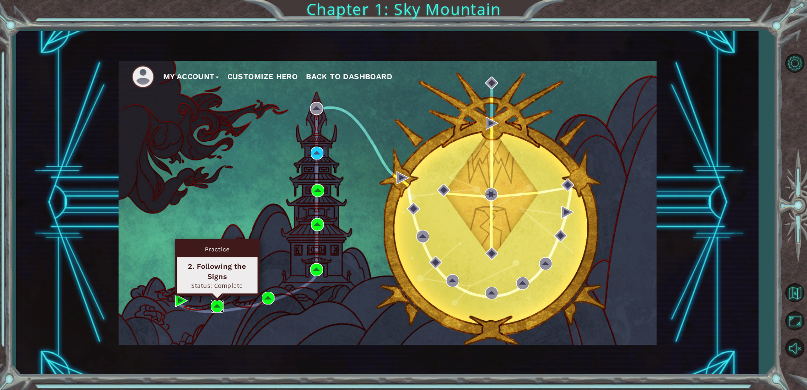
click at [218, 304] on img at bounding box center [217, 306] width 13 height 13
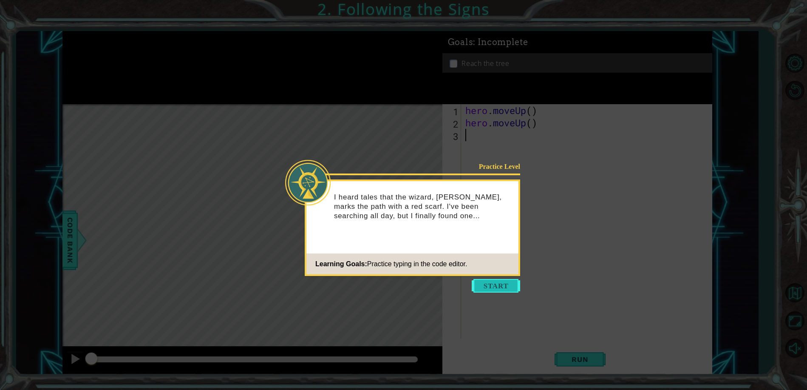
click at [395, 283] on button "Start" at bounding box center [496, 286] width 48 height 14
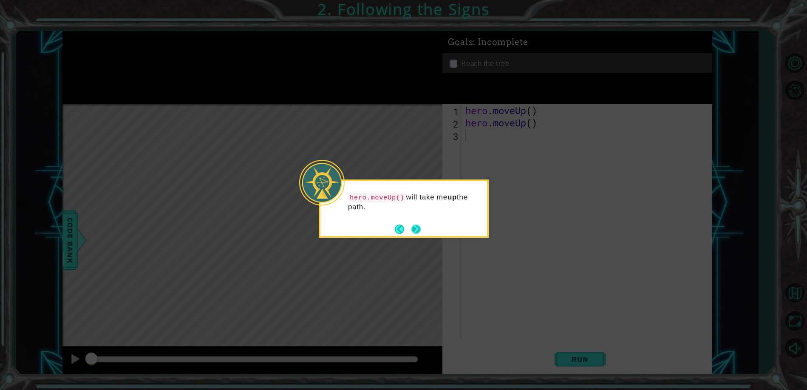
click at [395, 226] on button "Next" at bounding box center [416, 229] width 10 height 10
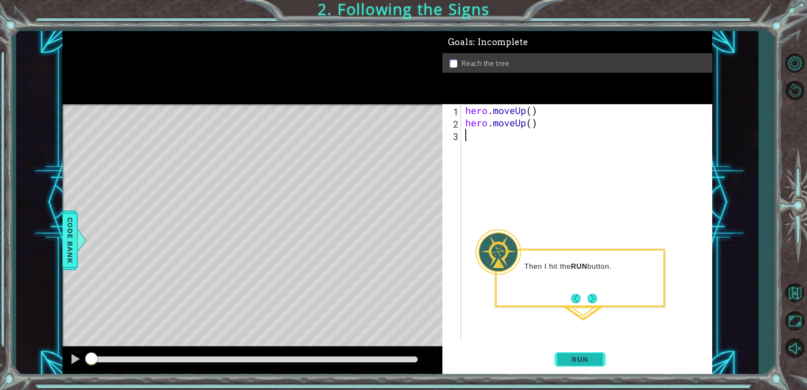
click at [395, 358] on span "Run" at bounding box center [580, 359] width 34 height 9
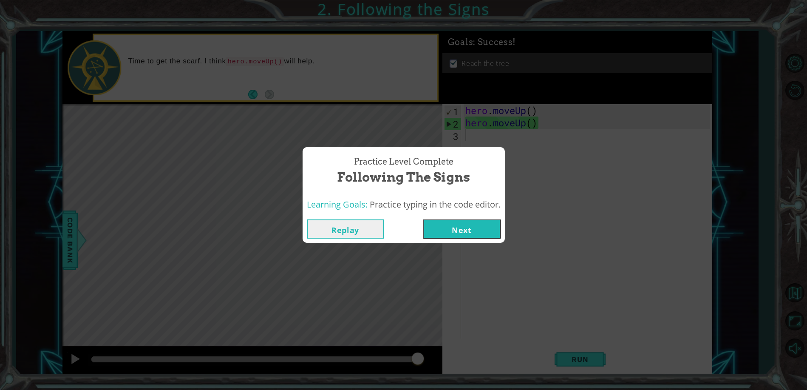
click at [395, 225] on button "Next" at bounding box center [461, 228] width 77 height 19
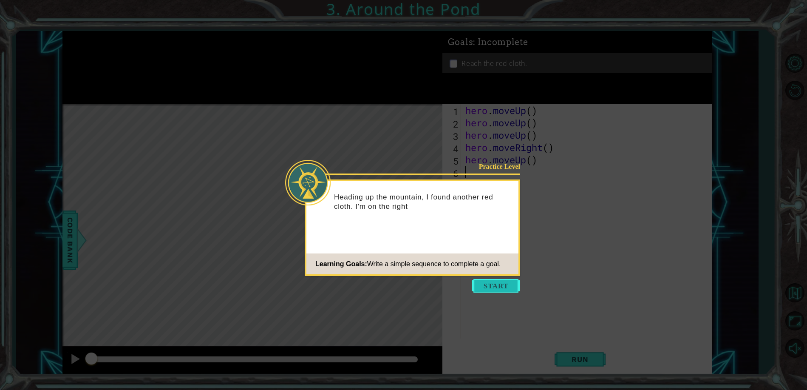
click at [395, 286] on button "Start" at bounding box center [496, 286] width 48 height 14
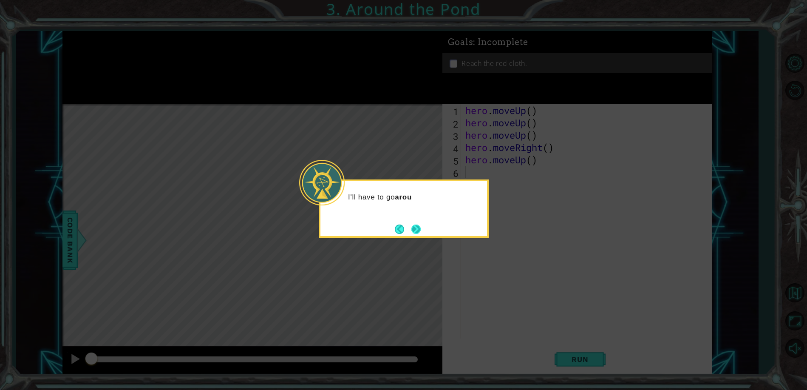
click at [395, 230] on button "Next" at bounding box center [416, 229] width 12 height 12
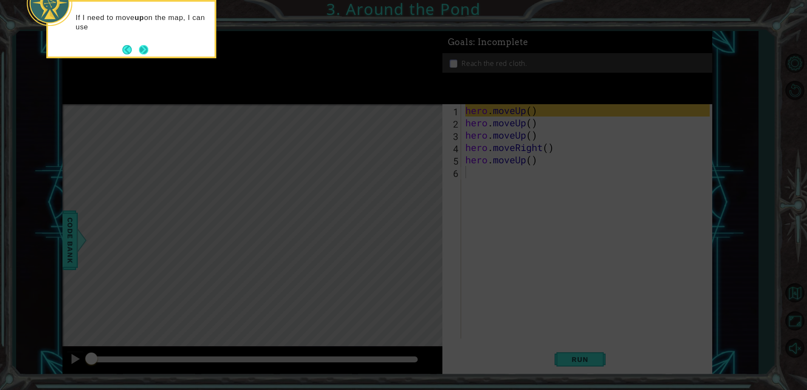
click at [141, 54] on button "Next" at bounding box center [144, 50] width 10 height 10
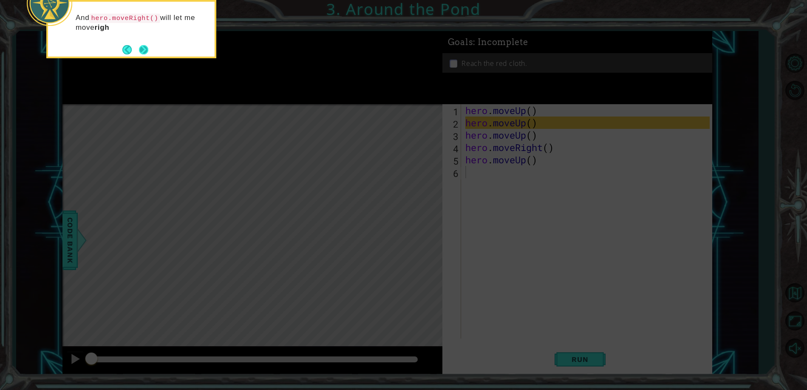
click at [142, 51] on button "Next" at bounding box center [143, 49] width 13 height 13
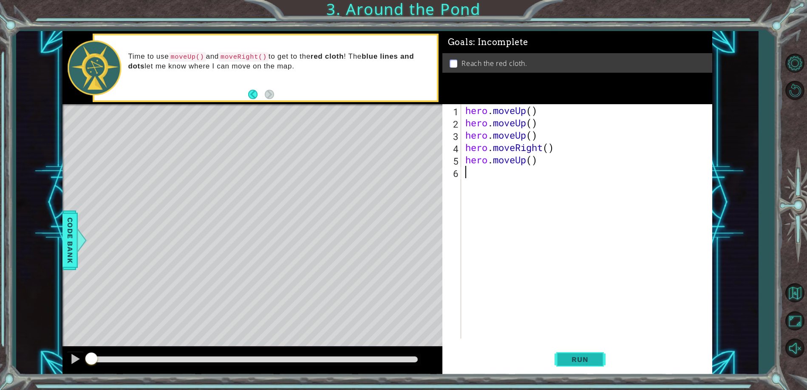
click at [395, 361] on span "Run" at bounding box center [580, 359] width 34 height 9
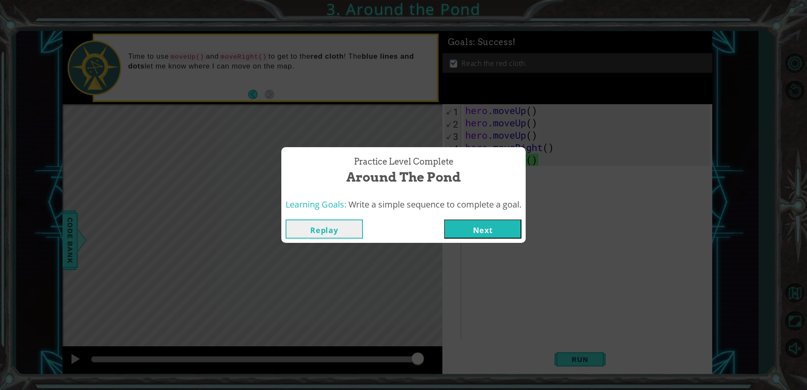
click at [395, 227] on button "Next" at bounding box center [482, 228] width 77 height 19
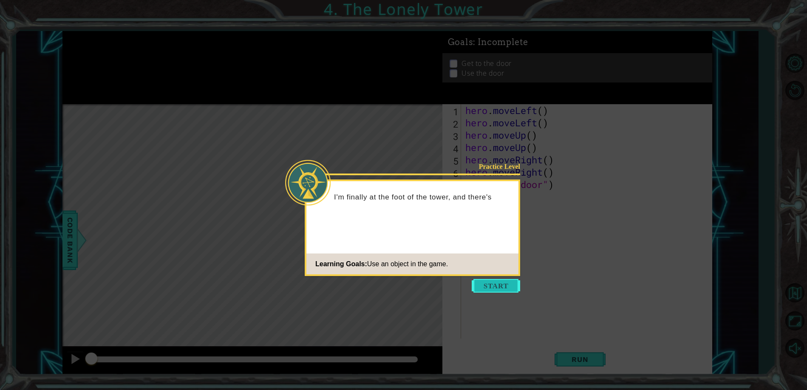
click at [395, 286] on button "Start" at bounding box center [496, 286] width 48 height 14
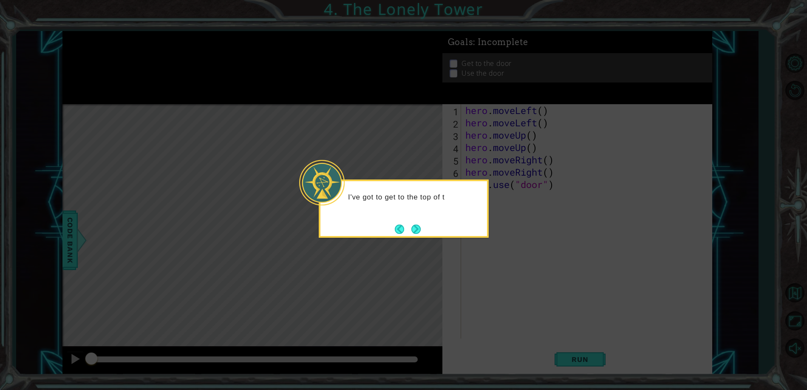
click at [395, 193] on icon at bounding box center [403, 195] width 807 height 390
click at [395, 230] on button "Next" at bounding box center [416, 229] width 10 height 10
click at [395, 230] on button "Next" at bounding box center [417, 229] width 10 height 10
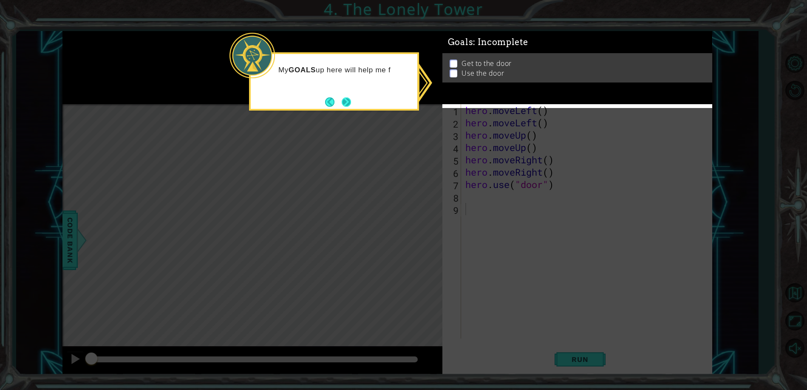
click at [347, 105] on button "Next" at bounding box center [346, 102] width 11 height 11
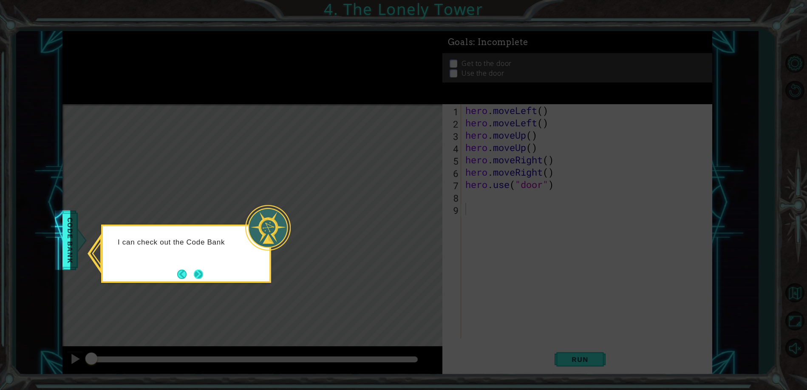
drag, startPoint x: 190, startPoint y: 270, endPoint x: 200, endPoint y: 273, distance: 10.5
click at [194, 271] on footer at bounding box center [190, 274] width 26 height 13
click at [201, 273] on button "Next" at bounding box center [198, 274] width 9 height 9
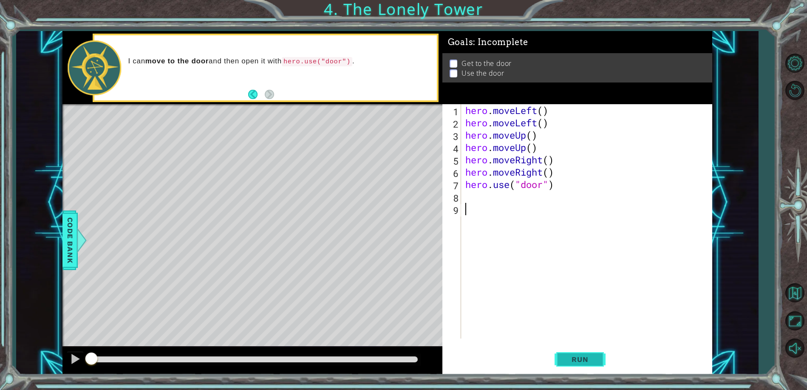
click at [395, 355] on span "Run" at bounding box center [580, 359] width 34 height 9
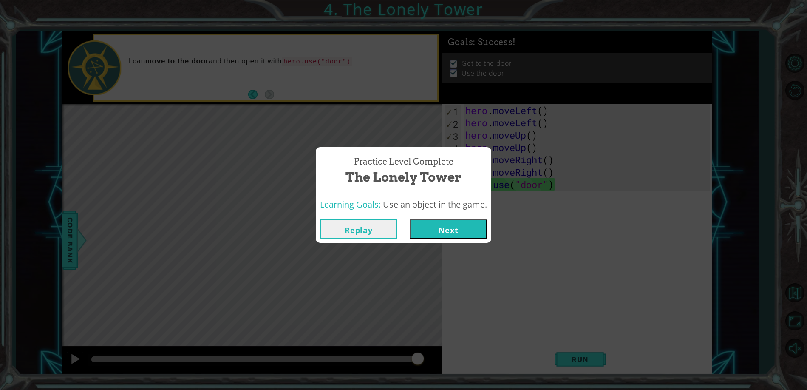
click at [395, 227] on button "Next" at bounding box center [448, 228] width 77 height 19
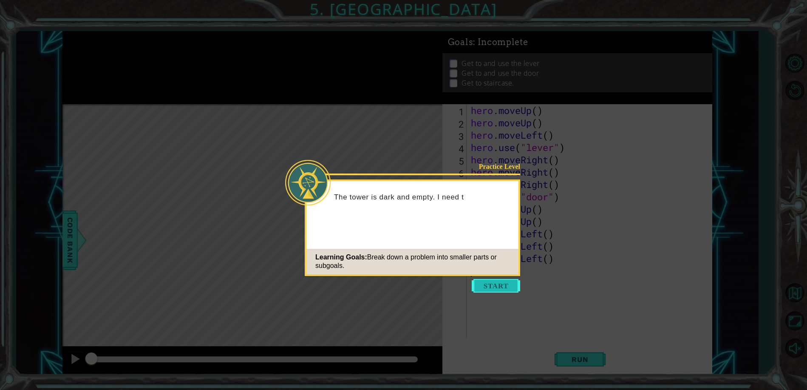
click at [395, 281] on button "Start" at bounding box center [496, 286] width 48 height 14
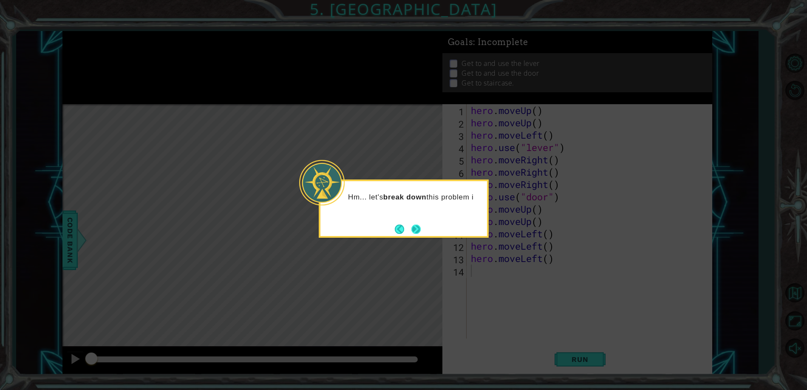
click at [395, 234] on button "Next" at bounding box center [417, 229] width 10 height 10
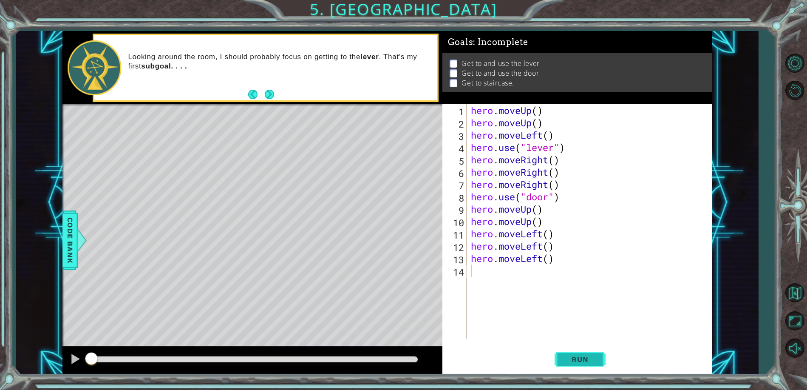
click at [395, 355] on span "Run" at bounding box center [580, 359] width 34 height 9
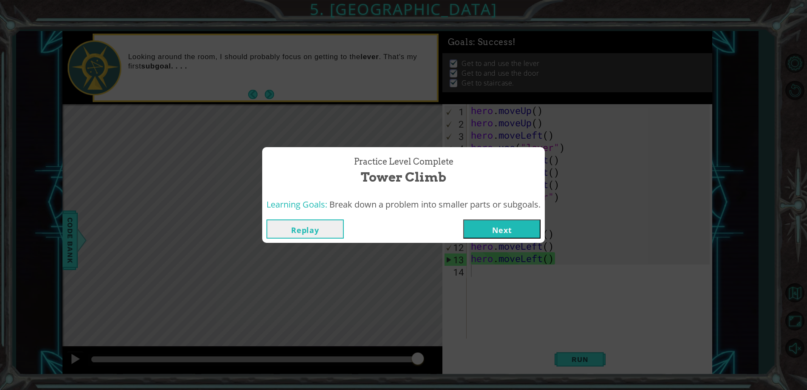
click at [395, 235] on button "Next" at bounding box center [501, 228] width 77 height 19
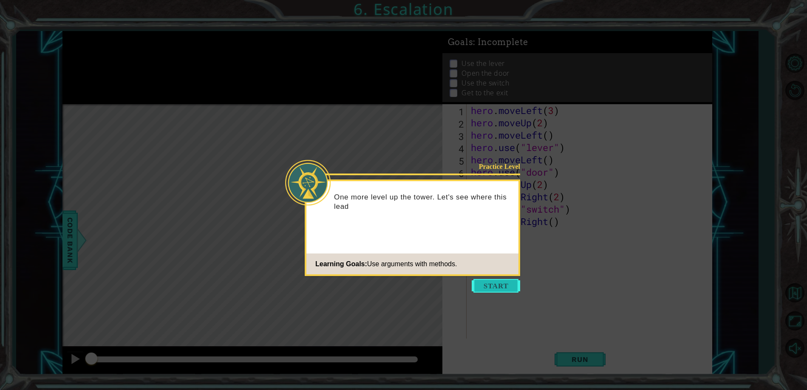
click at [395, 282] on button "Start" at bounding box center [496, 286] width 48 height 14
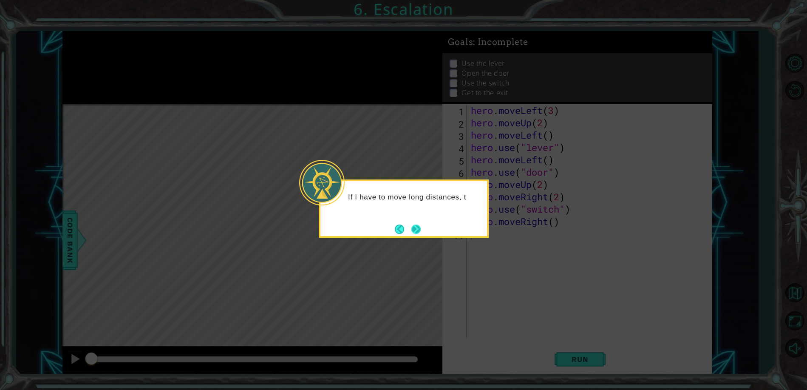
click at [395, 231] on button "Next" at bounding box center [417, 229] width 10 height 10
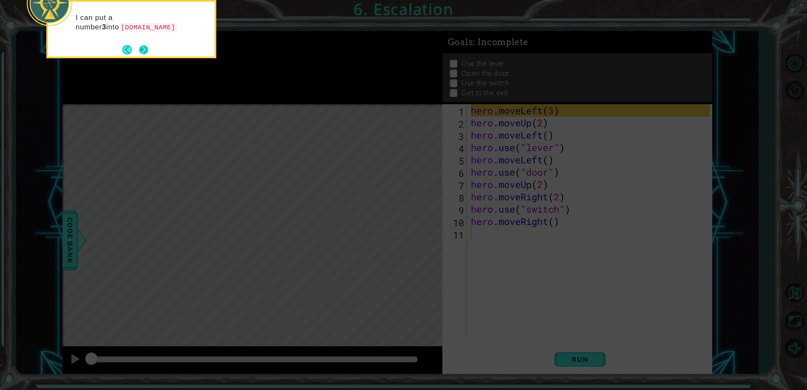
click at [143, 50] on button "Next" at bounding box center [144, 50] width 10 height 10
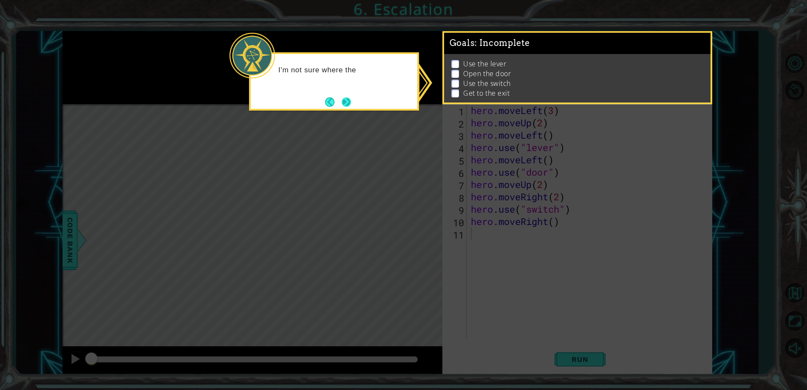
click at [346, 99] on button "Next" at bounding box center [346, 102] width 10 height 10
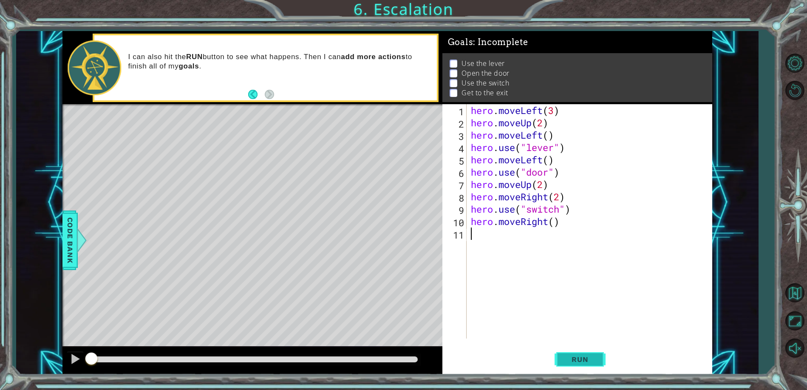
click at [395, 355] on span "Run" at bounding box center [580, 359] width 34 height 9
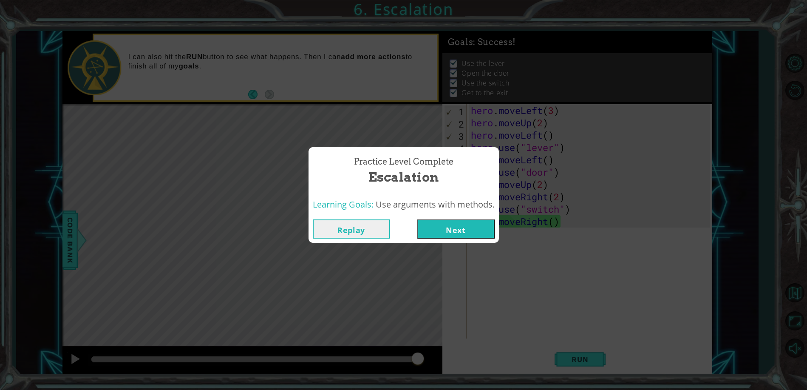
click at [395, 225] on button "Next" at bounding box center [456, 228] width 77 height 19
